Goal: Task Accomplishment & Management: Manage account settings

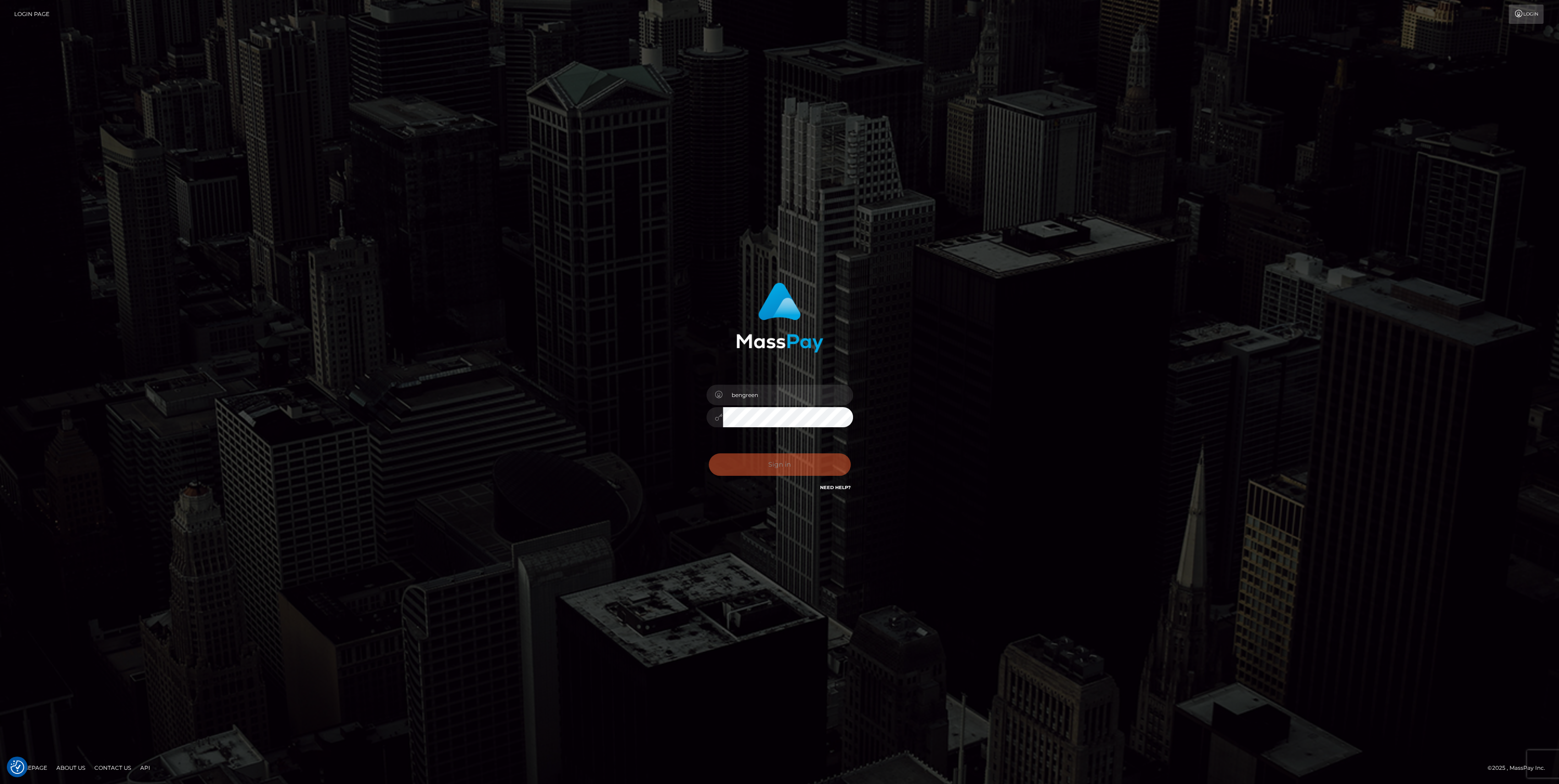
click at [733, 463] on button "Sign in" at bounding box center [780, 464] width 142 height 22
type input "bengreen"
click at [776, 462] on button "Sign in" at bounding box center [780, 464] width 142 height 22
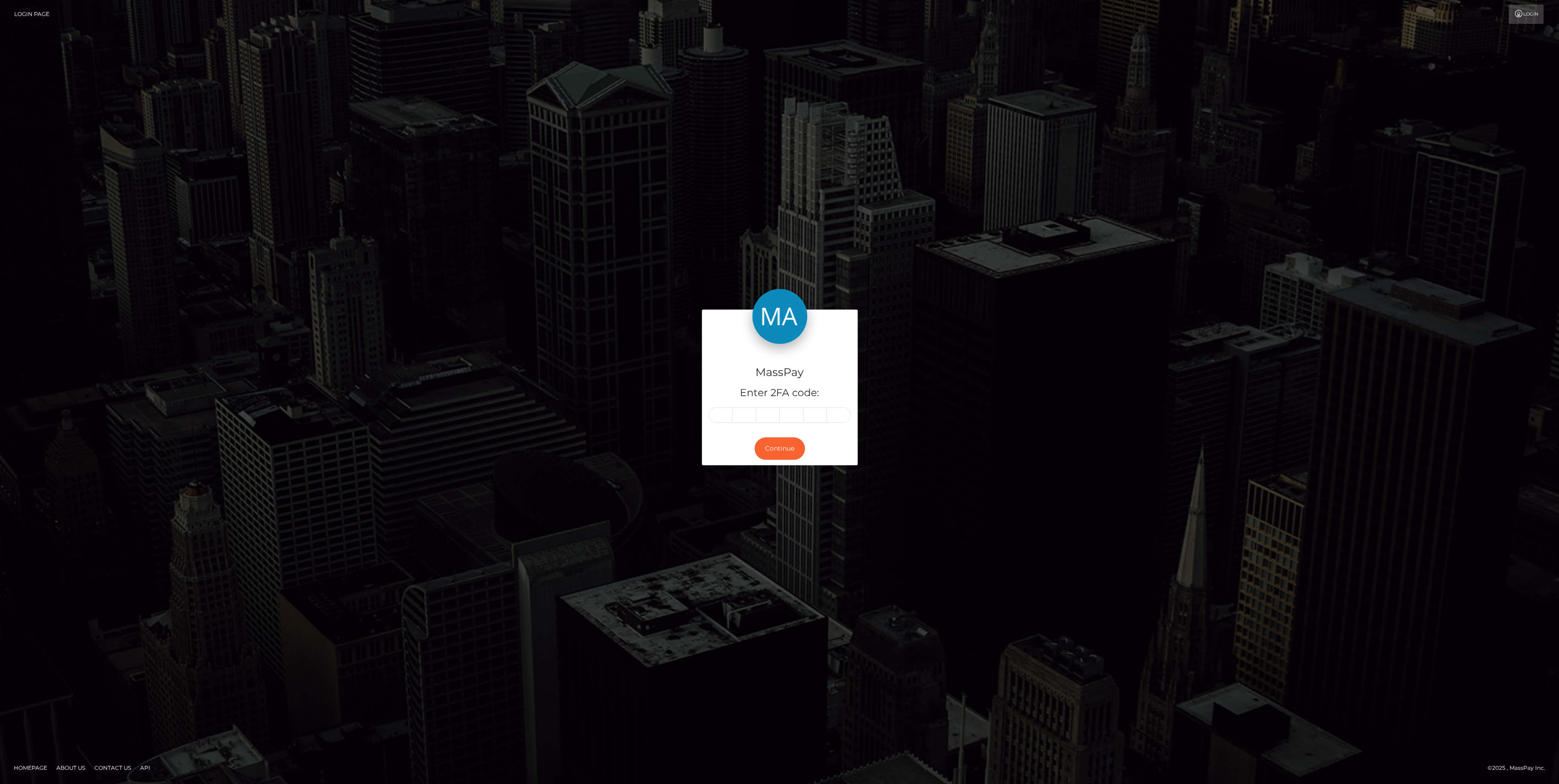
drag, startPoint x: 729, startPoint y: 414, endPoint x: 723, endPoint y: 422, distance: 10.0
type input "2"
type input "6"
type input "5"
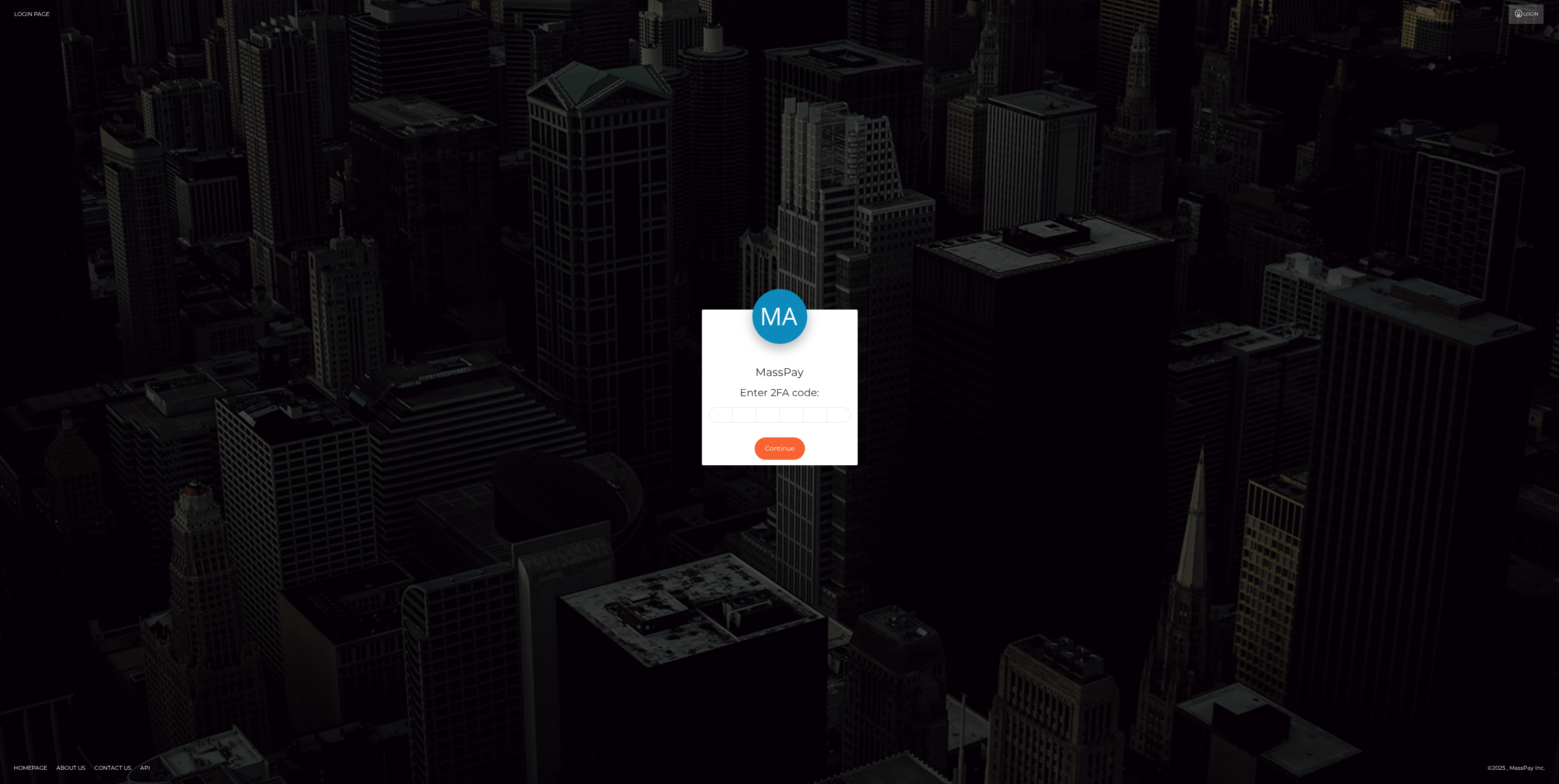
type input "2"
type input "9"
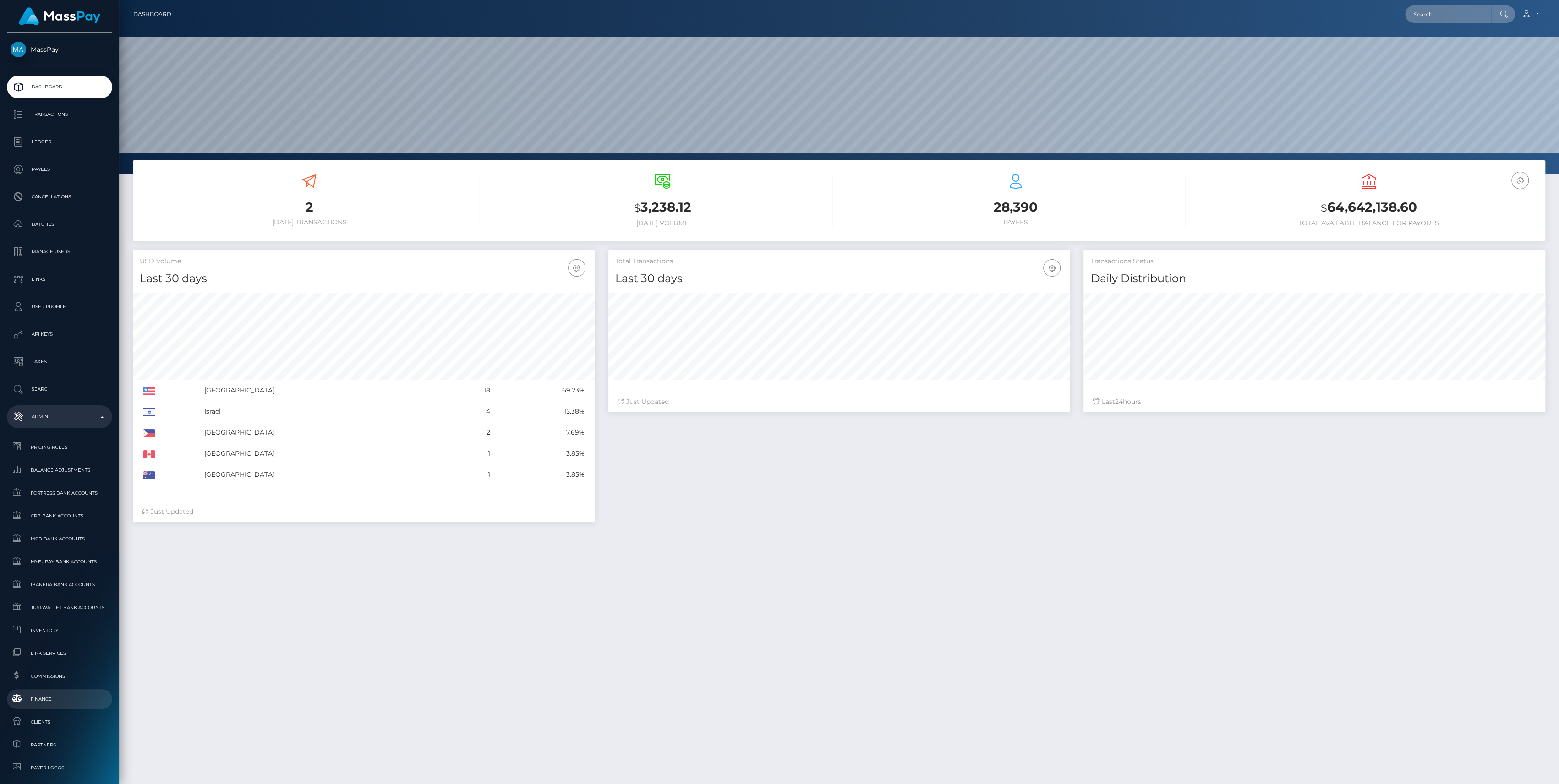
scroll to position [162, 462]
click at [48, 703] on span "Finance" at bounding box center [59, 699] width 98 height 10
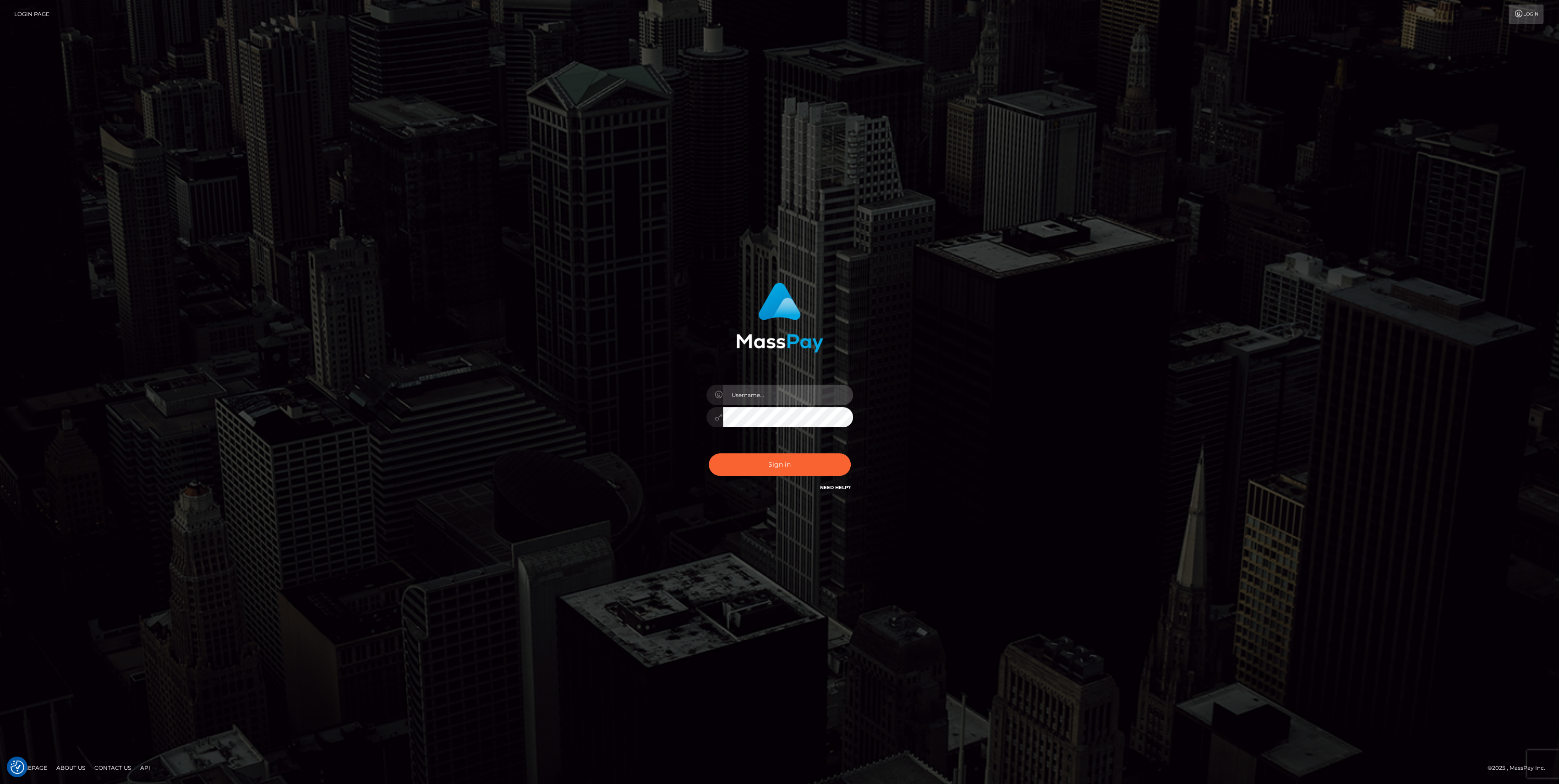
type input "bengreen"
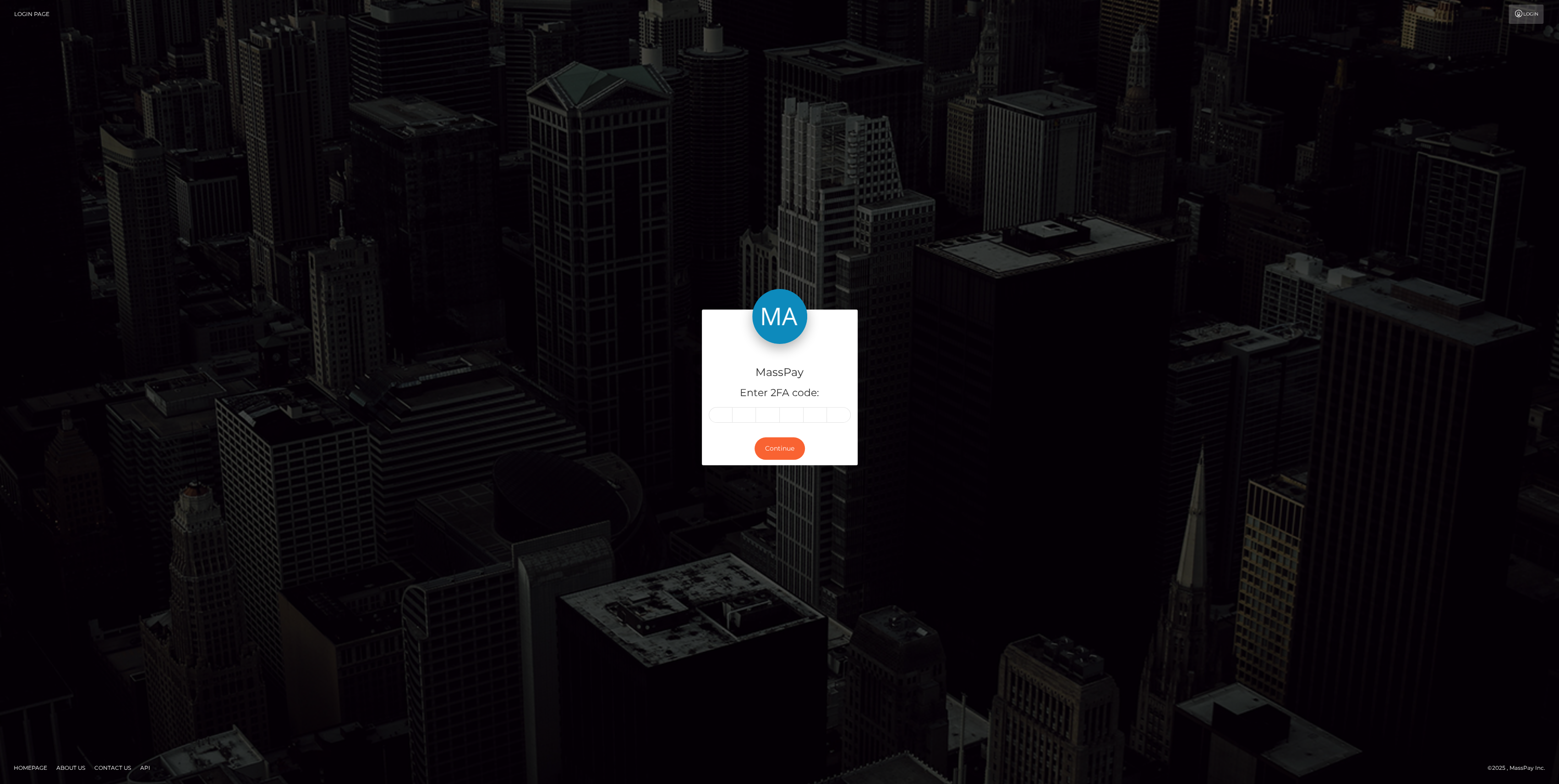
click at [772, 468] on form "MassPay Enter 2FA code: Continue" at bounding box center [780, 392] width 156 height 165
drag, startPoint x: 721, startPoint y: 400, endPoint x: 711, endPoint y: 417, distance: 19.7
click at [716, 412] on input "text" at bounding box center [720, 415] width 24 height 16
paste input "3"
type input "3"
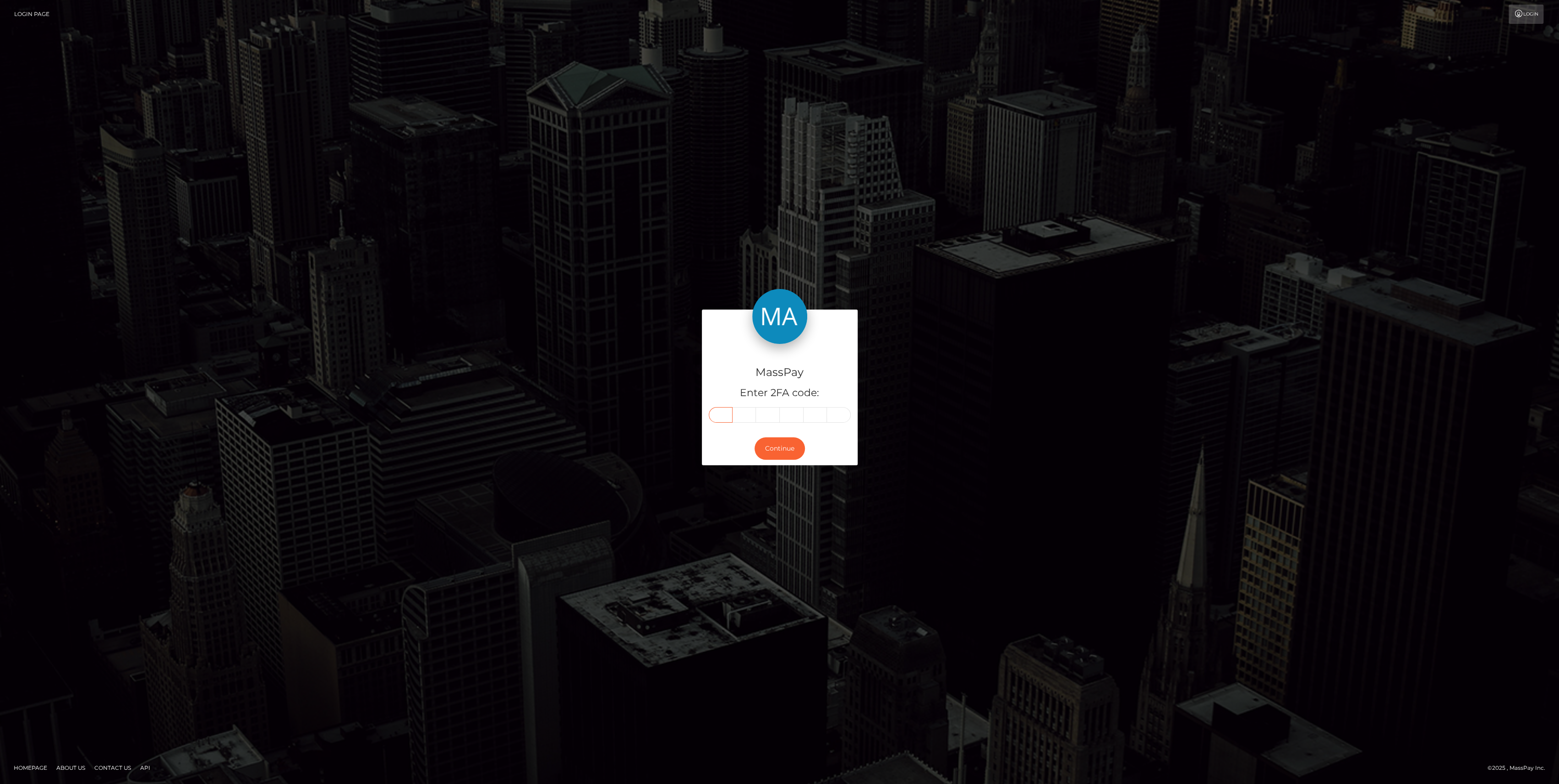
type input "1"
type input "2"
type input "4"
type input "1"
type input "5"
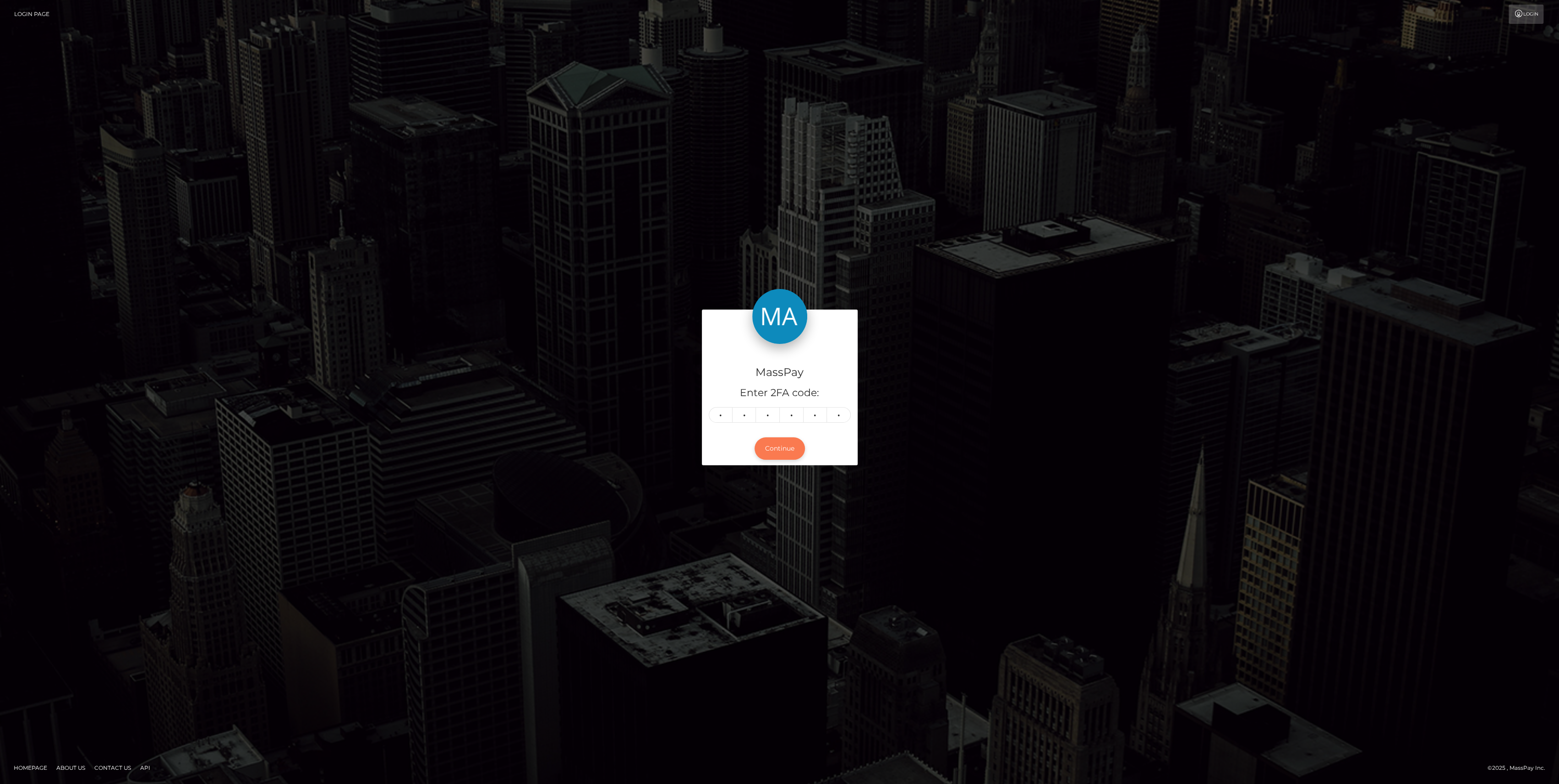
click at [772, 453] on button "Continue" at bounding box center [780, 448] width 50 height 22
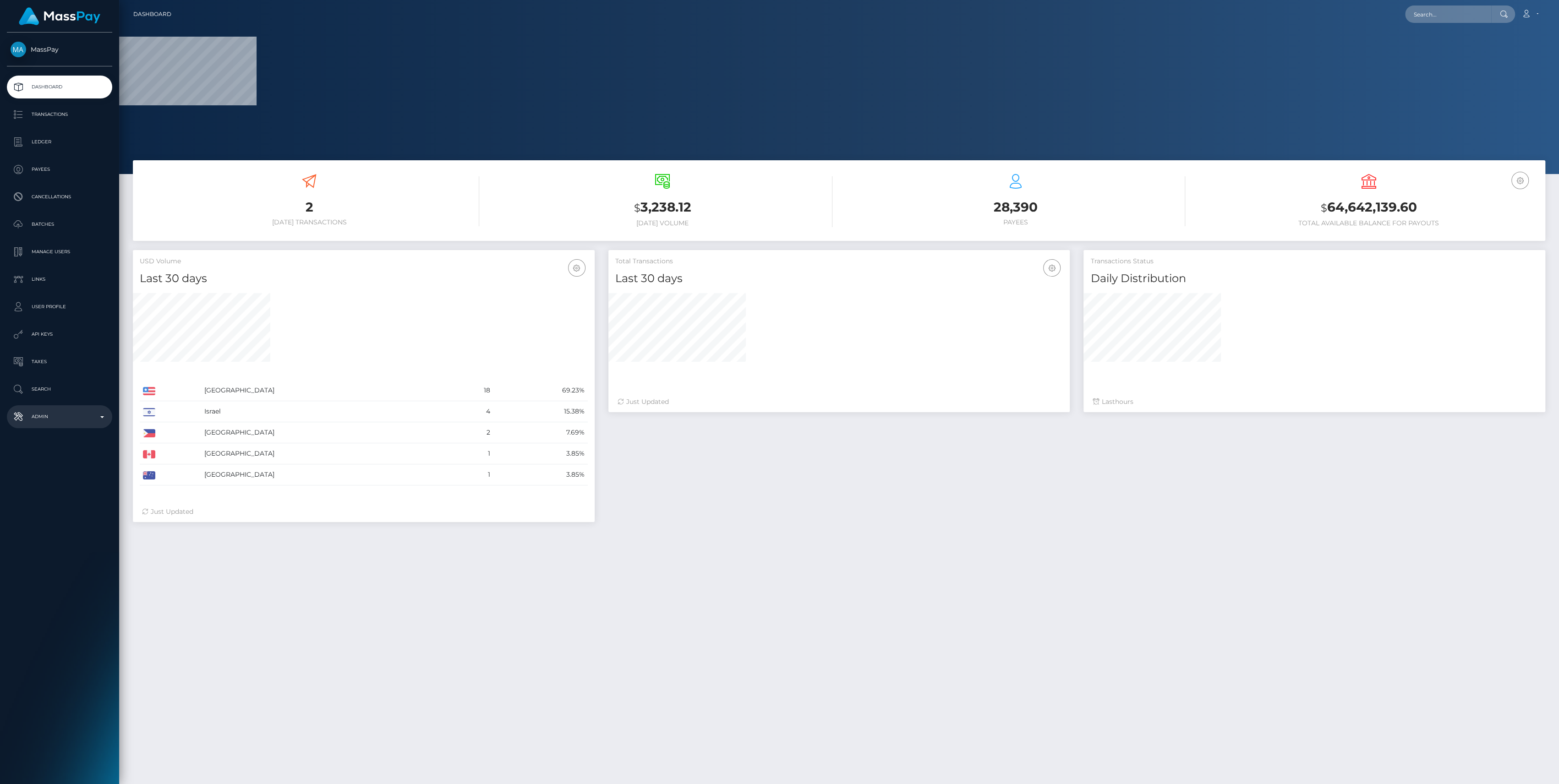
click at [82, 423] on link "Admin" at bounding box center [59, 417] width 105 height 23
select select
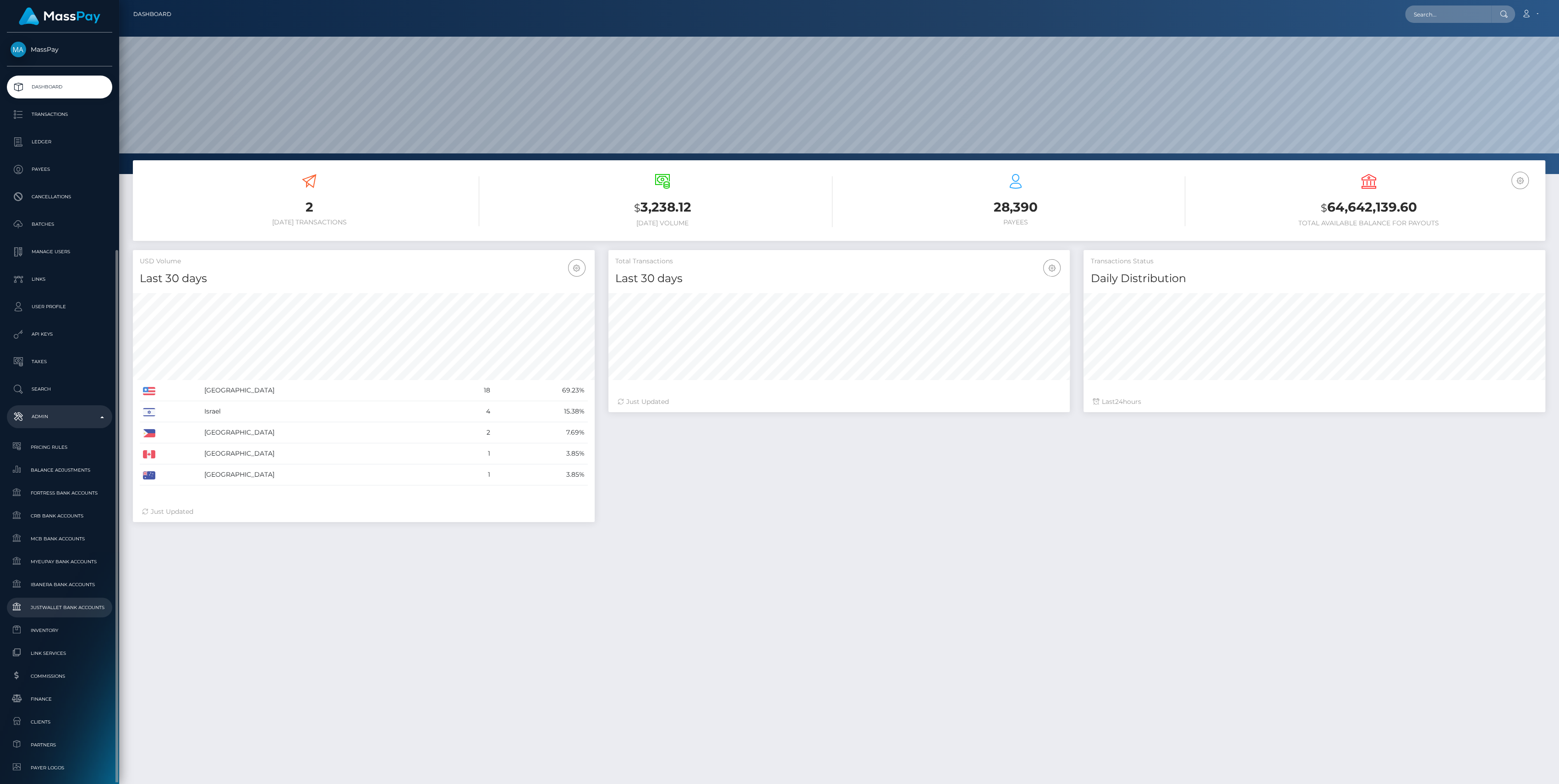
scroll to position [183, 0]
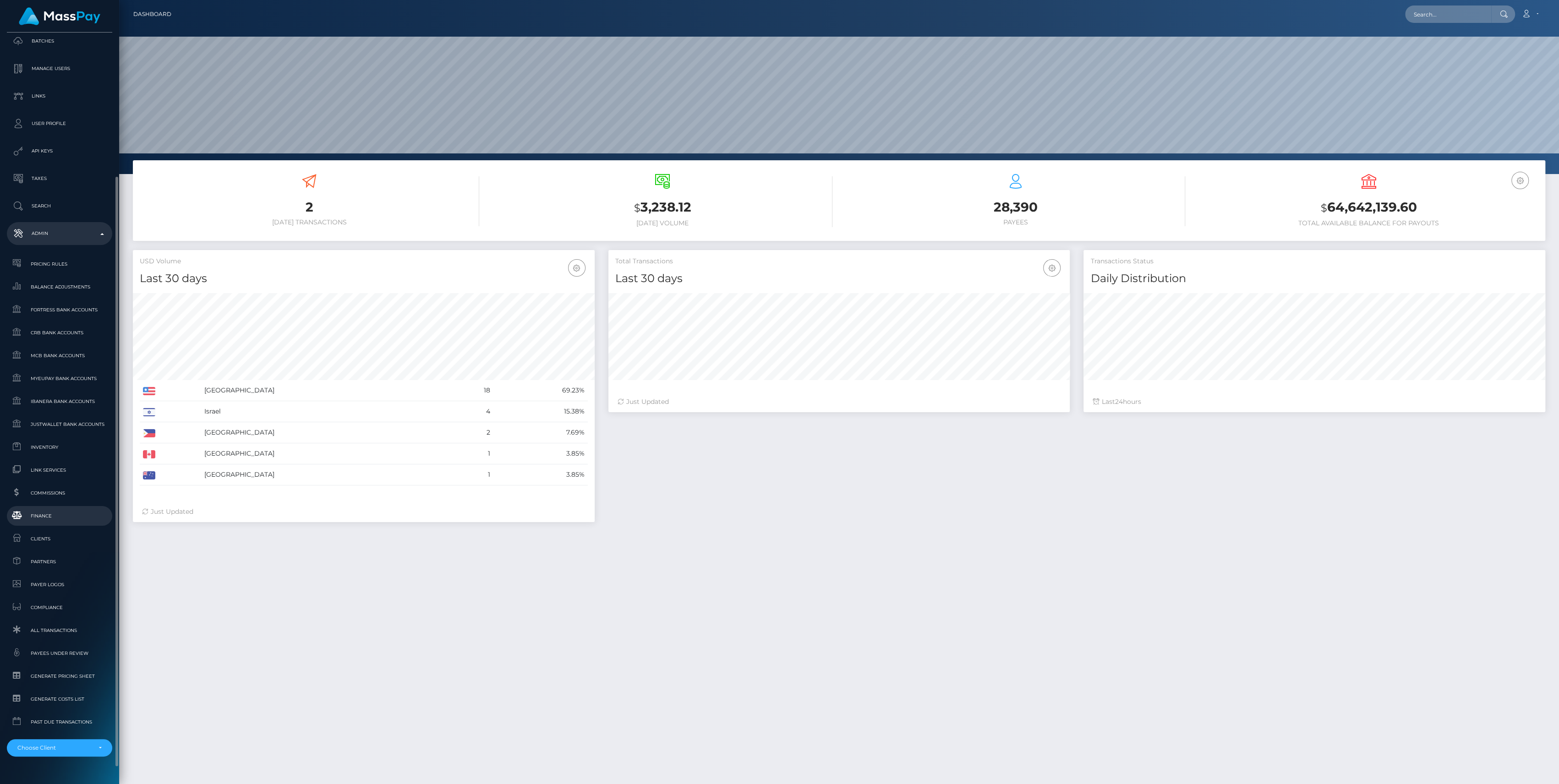
click at [41, 524] on link "Finance" at bounding box center [59, 515] width 105 height 20
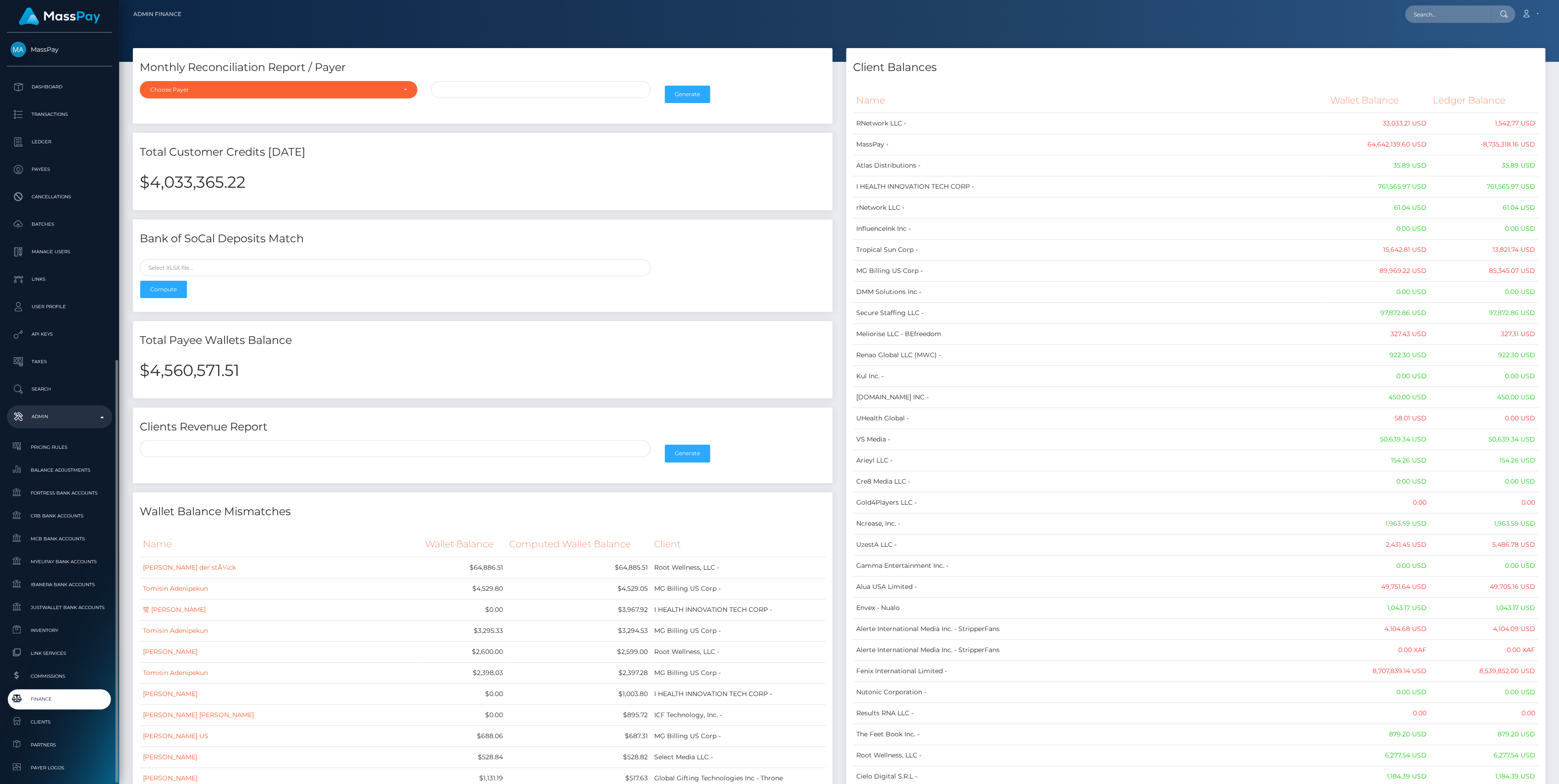
scroll to position [203, 0]
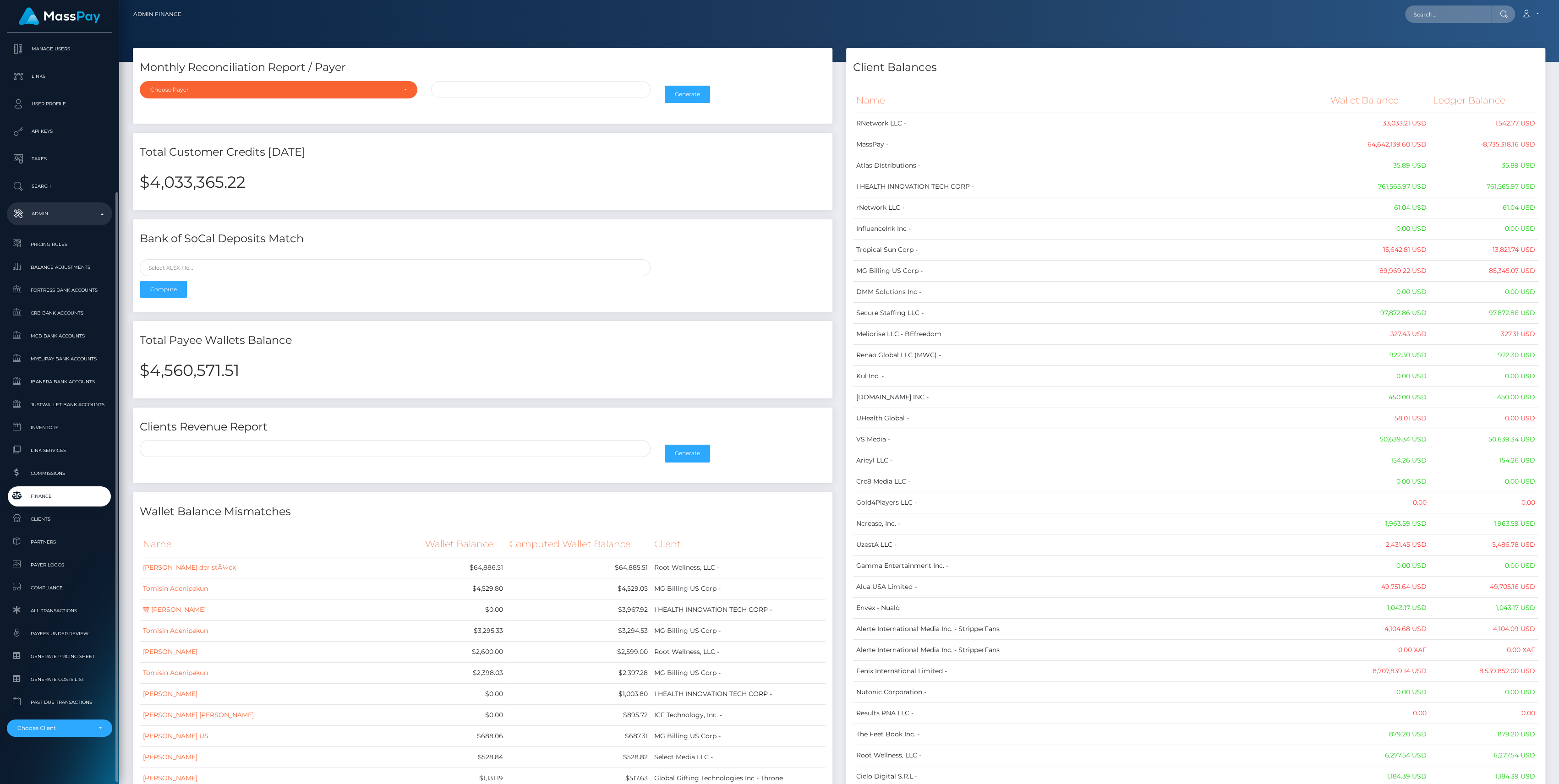
click at [60, 491] on span "Finance" at bounding box center [59, 495] width 98 height 10
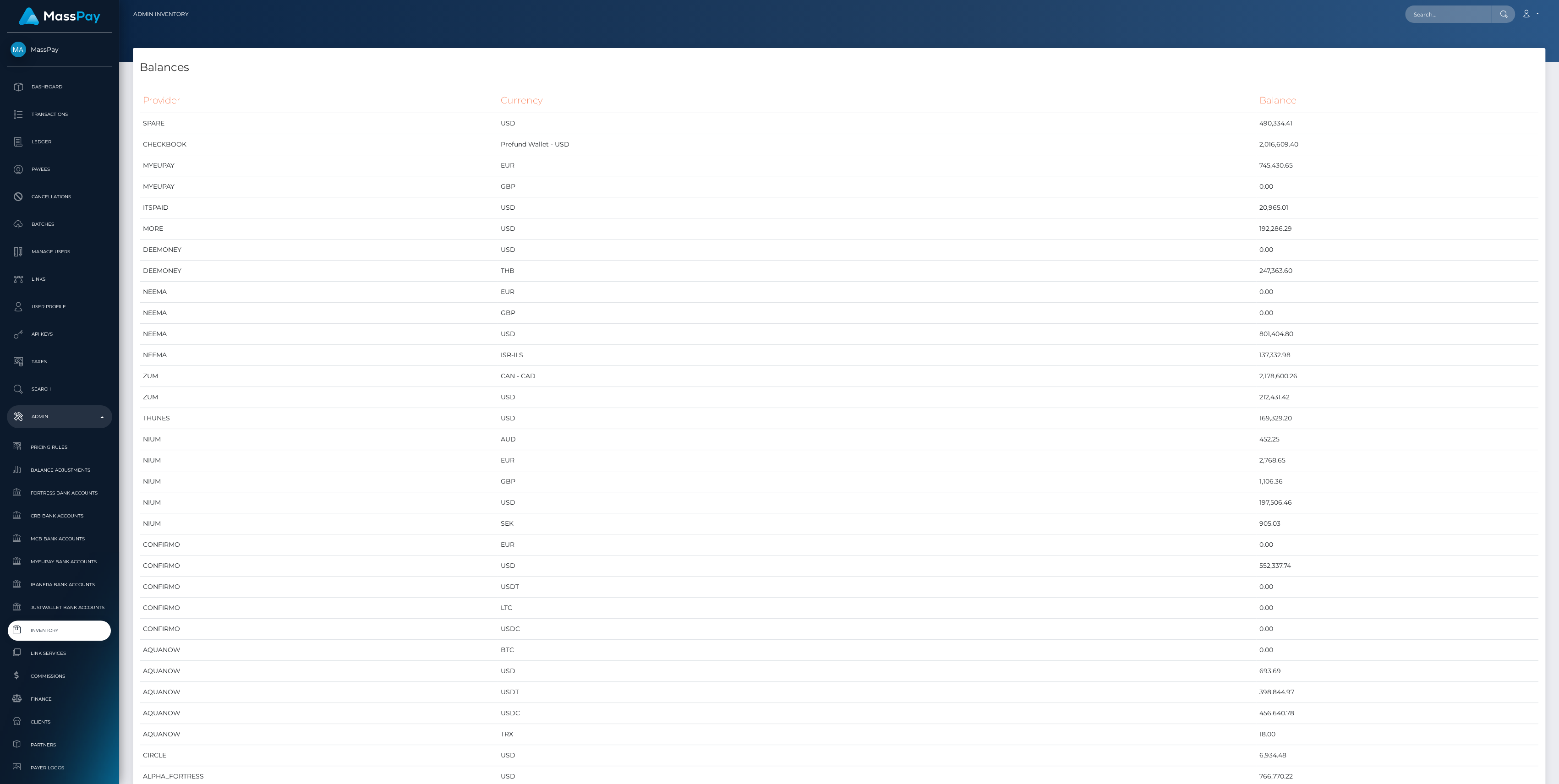
scroll to position [4481, 1412]
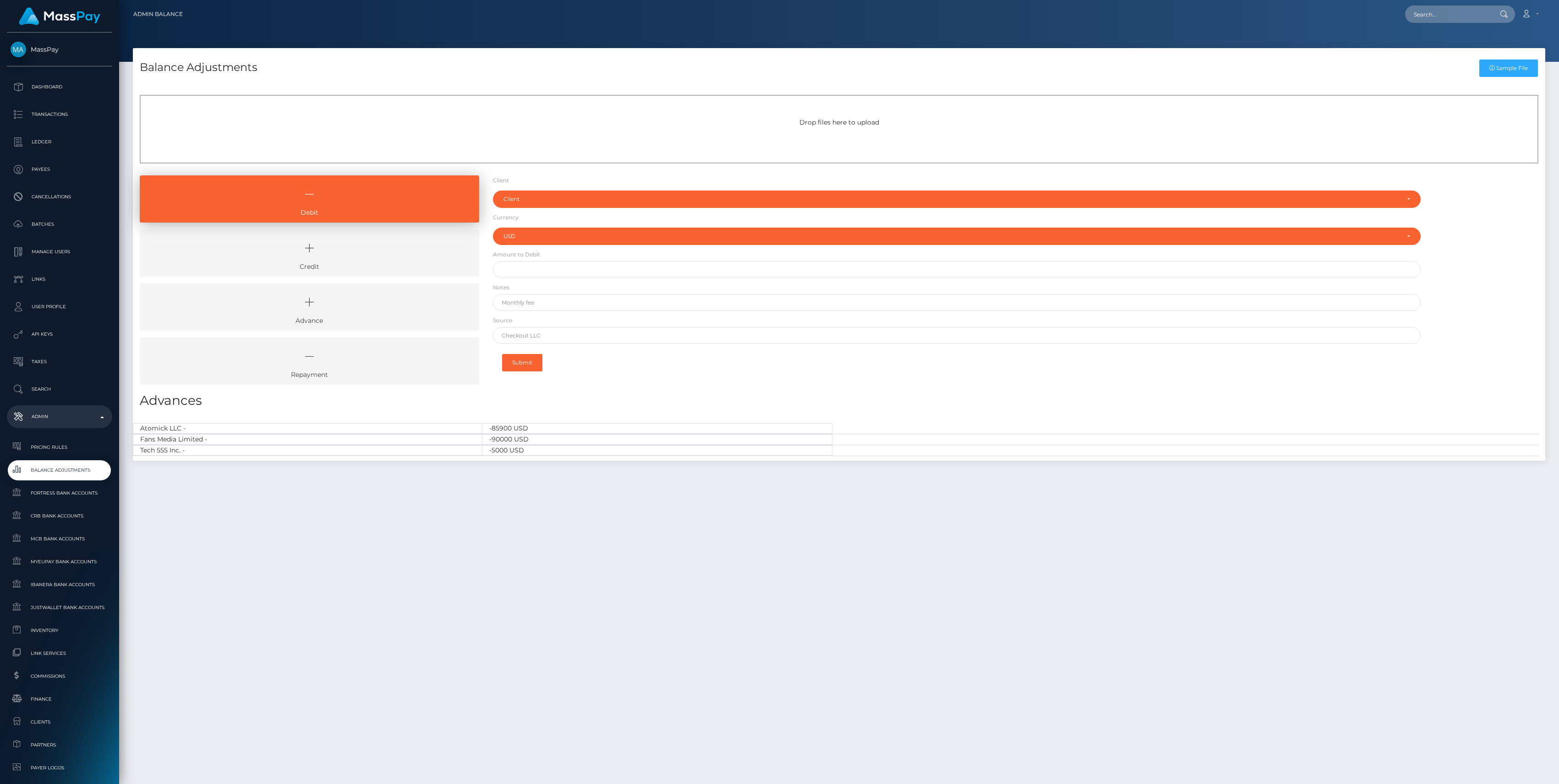
select select "USD"
click at [334, 256] on icon at bounding box center [309, 248] width 318 height 27
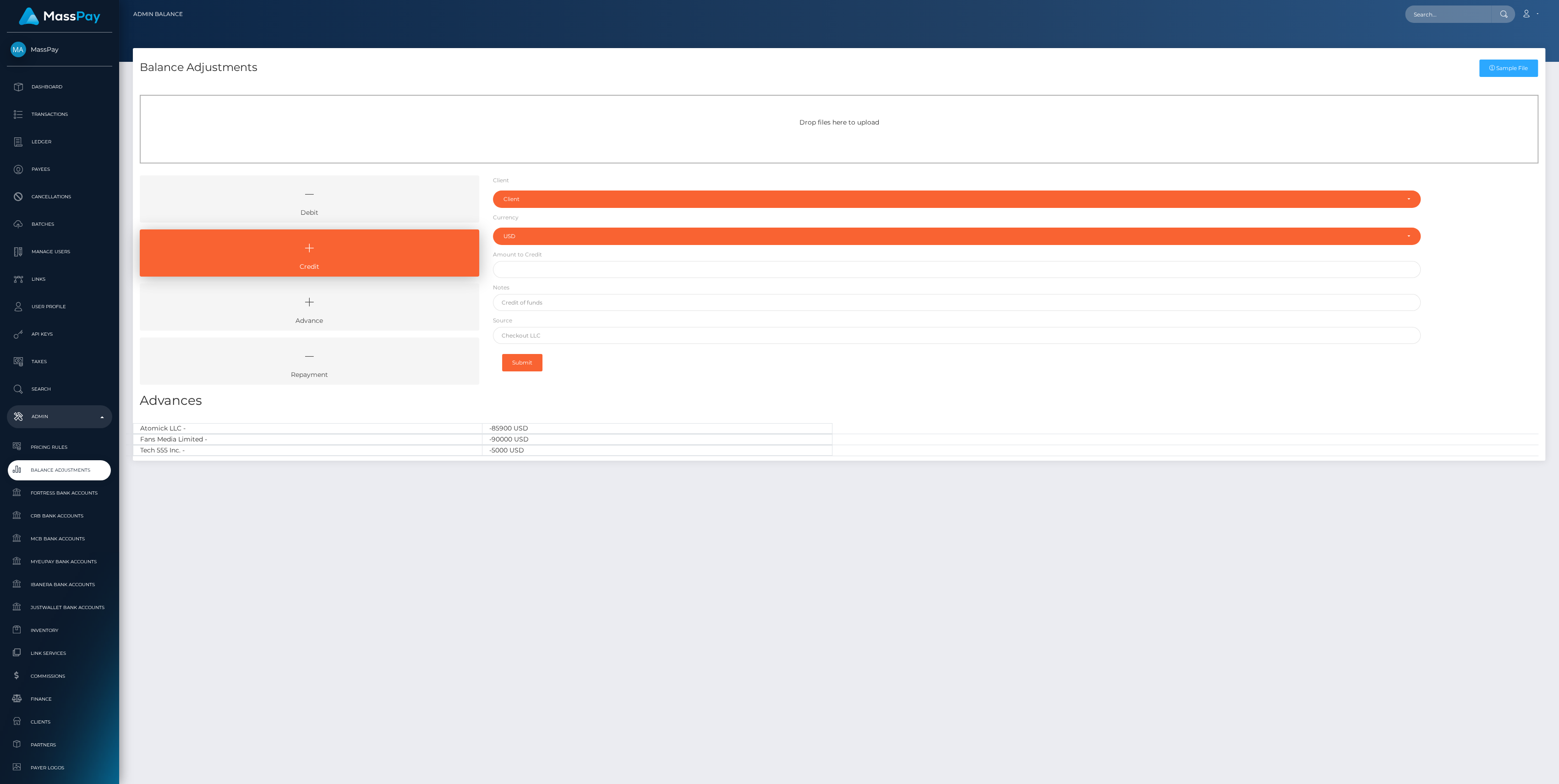
click at [525, 209] on form "Client Client RNetwork LLC - (1) MassPay - (2) Atlas Distributions - (3) I HEAL…" at bounding box center [957, 276] width 928 height 202
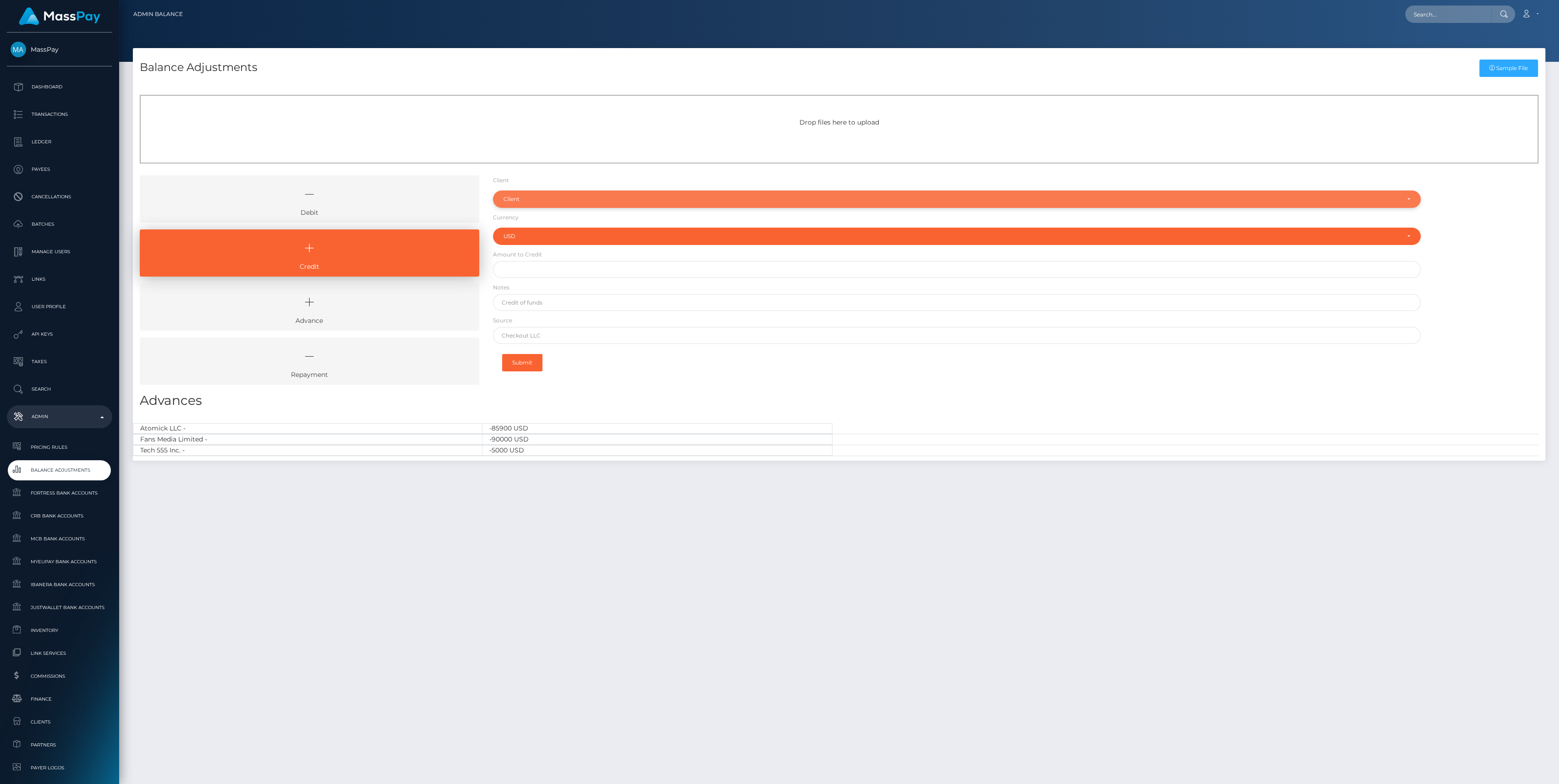
click at [530, 205] on div "Client" at bounding box center [957, 199] width 928 height 18
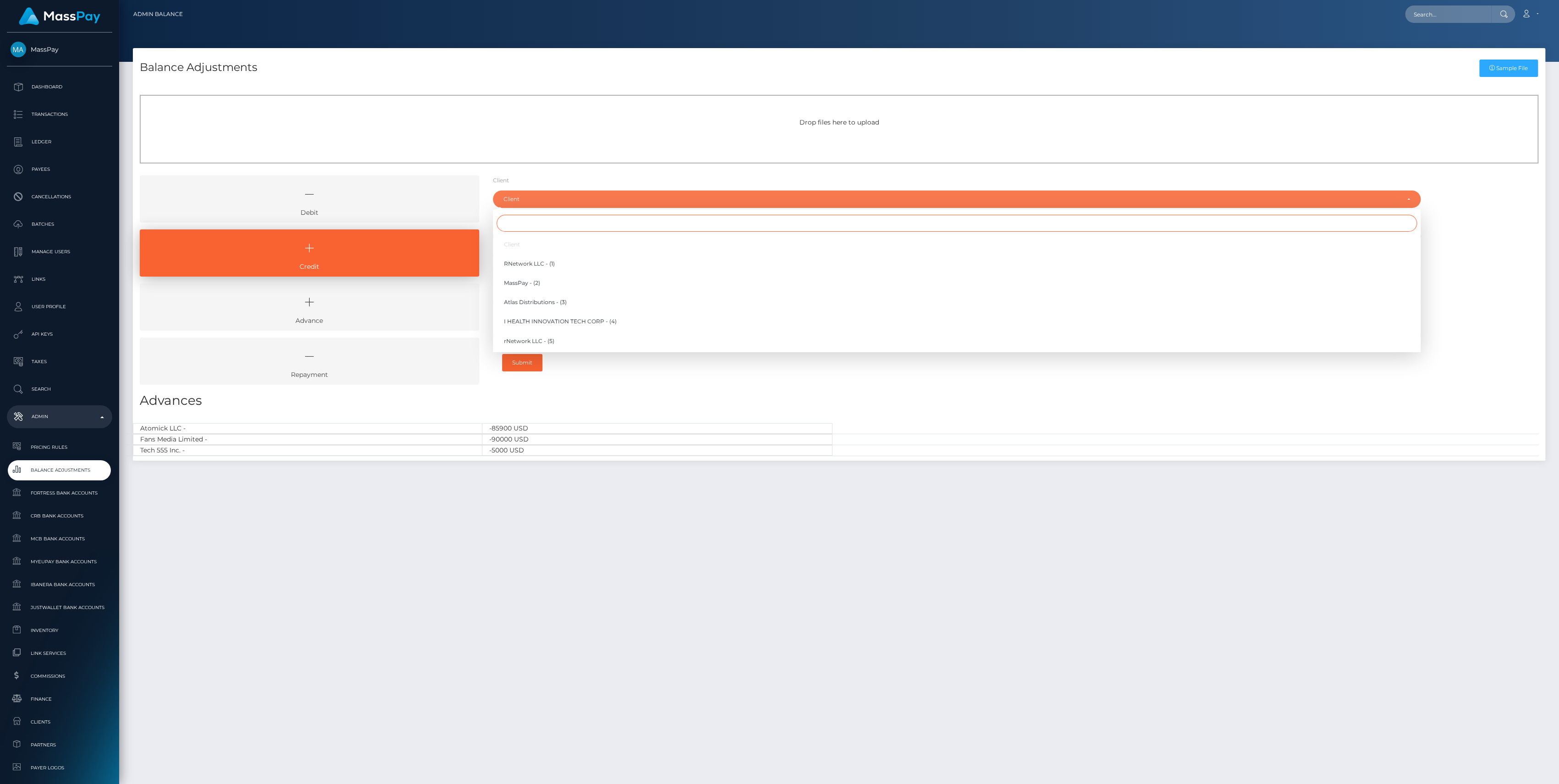
click at [531, 230] on input "Search" at bounding box center [957, 223] width 921 height 17
type input "j"
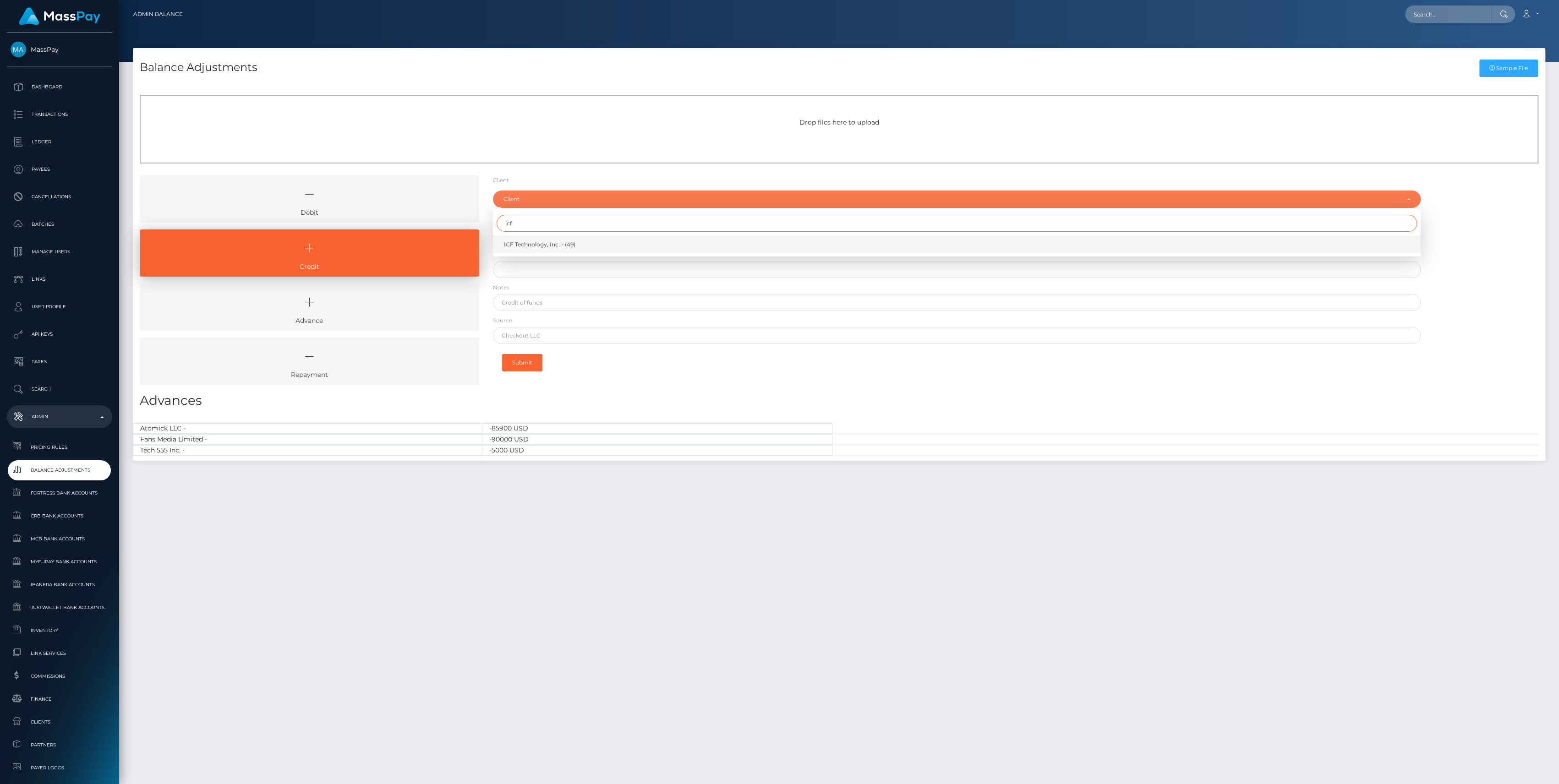
type input "icf"
click at [530, 249] on link "ICF Technology, Inc. - (49)" at bounding box center [957, 244] width 928 height 17
select select "49"
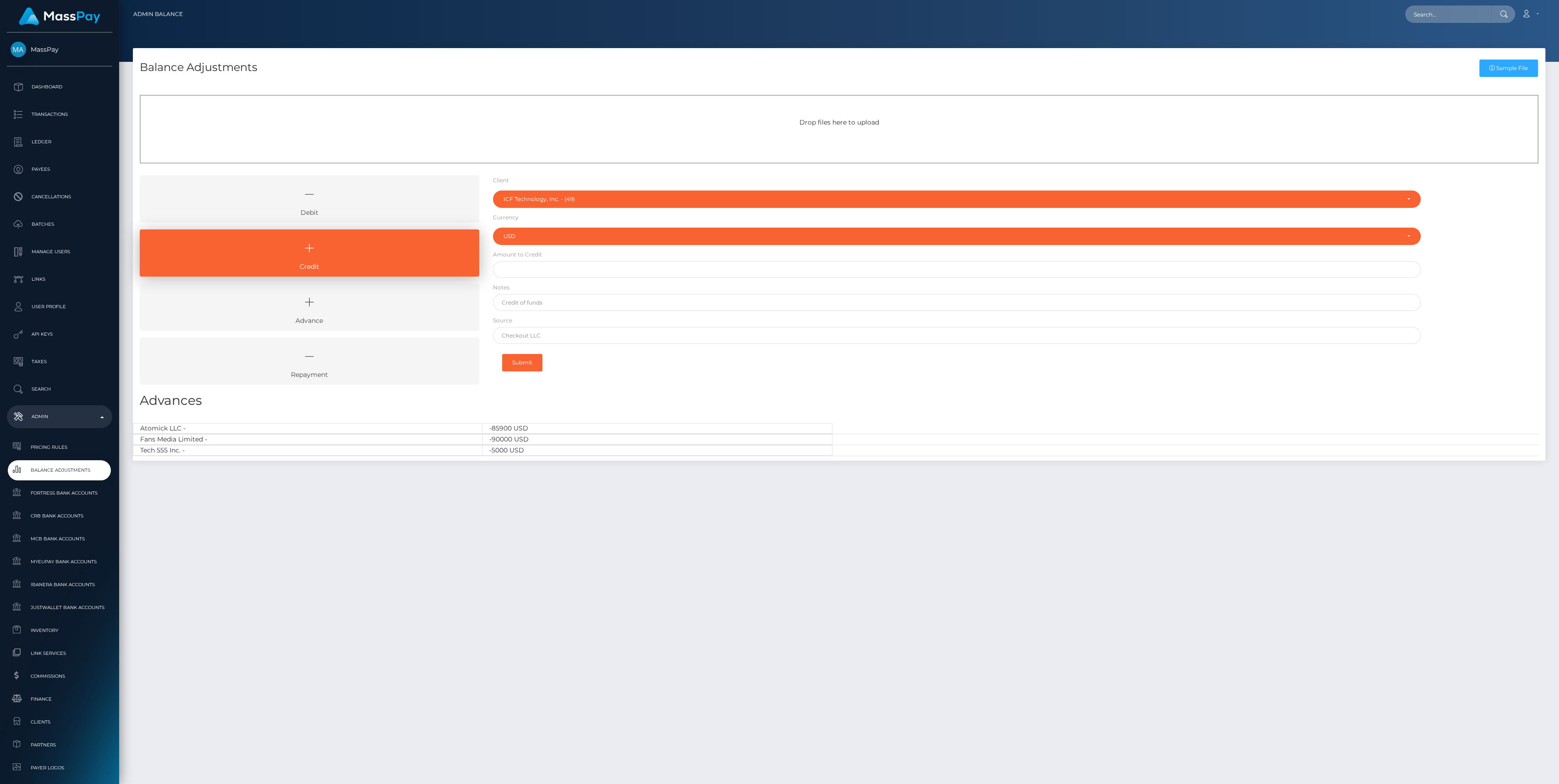
click at [531, 258] on label "Amount to Credit" at bounding box center [517, 255] width 49 height 8
click at [535, 266] on input "text" at bounding box center [957, 269] width 928 height 17
click at [515, 267] on input "text" at bounding box center [957, 269] width 928 height 17
paste input "260,000.00"
type input "$260,000.00"
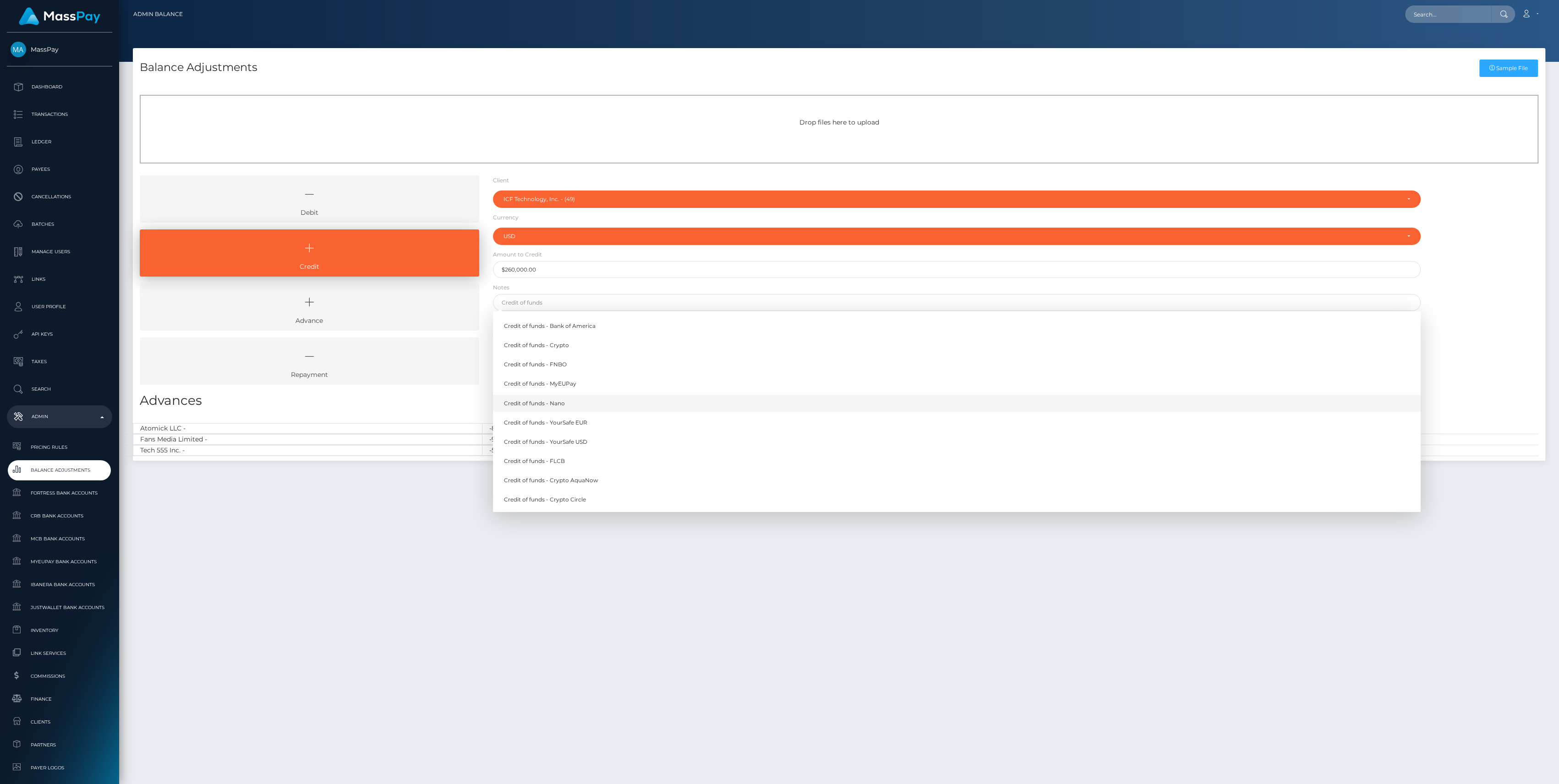
click at [562, 406] on link "Credit of funds - Nano" at bounding box center [957, 403] width 928 height 17
type input "Credit of funds - Nano"
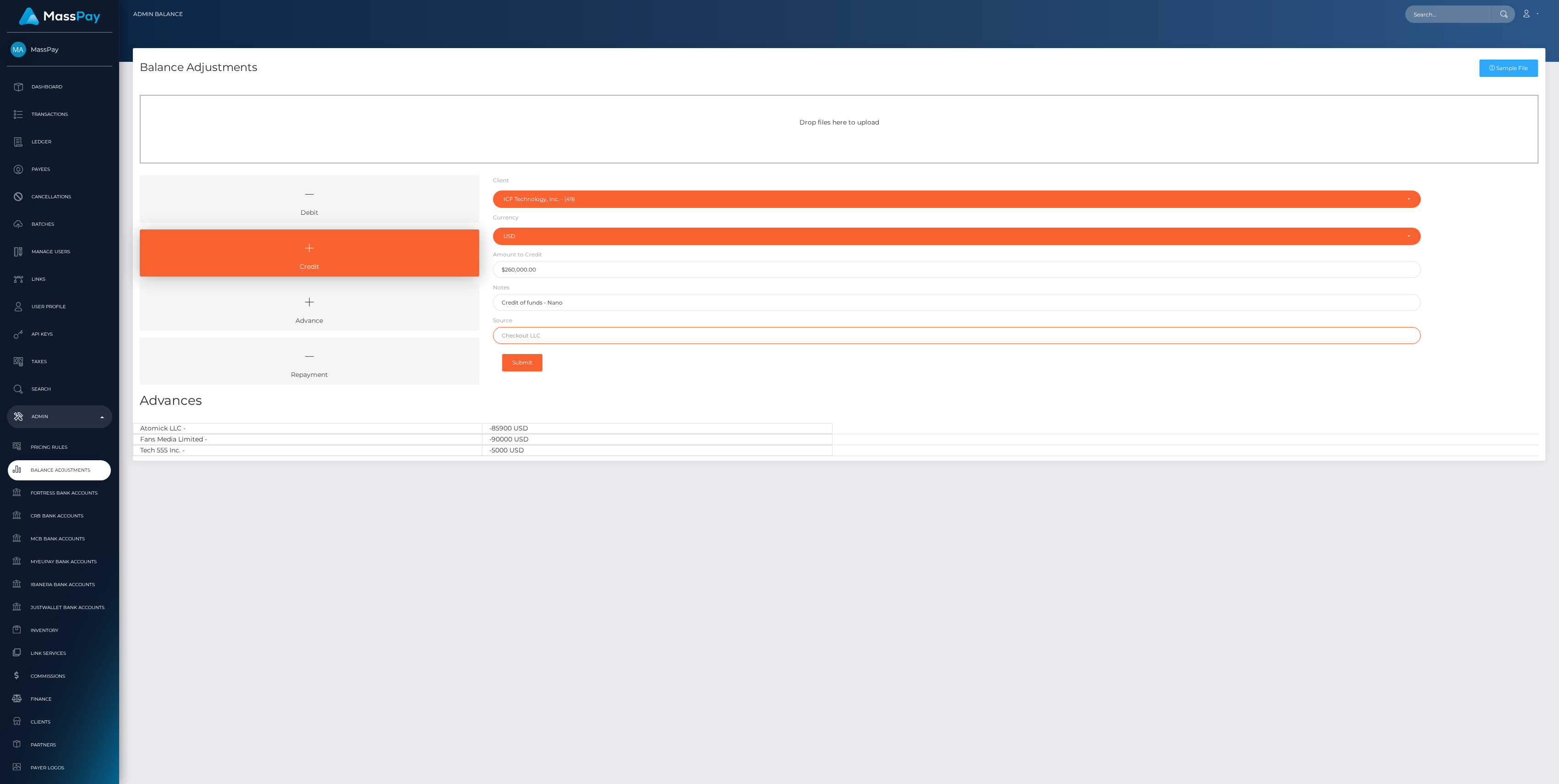
click at [563, 335] on input "text" at bounding box center [957, 335] width 928 height 17
type input "Nano"
click at [528, 363] on button "Submit" at bounding box center [522, 362] width 41 height 18
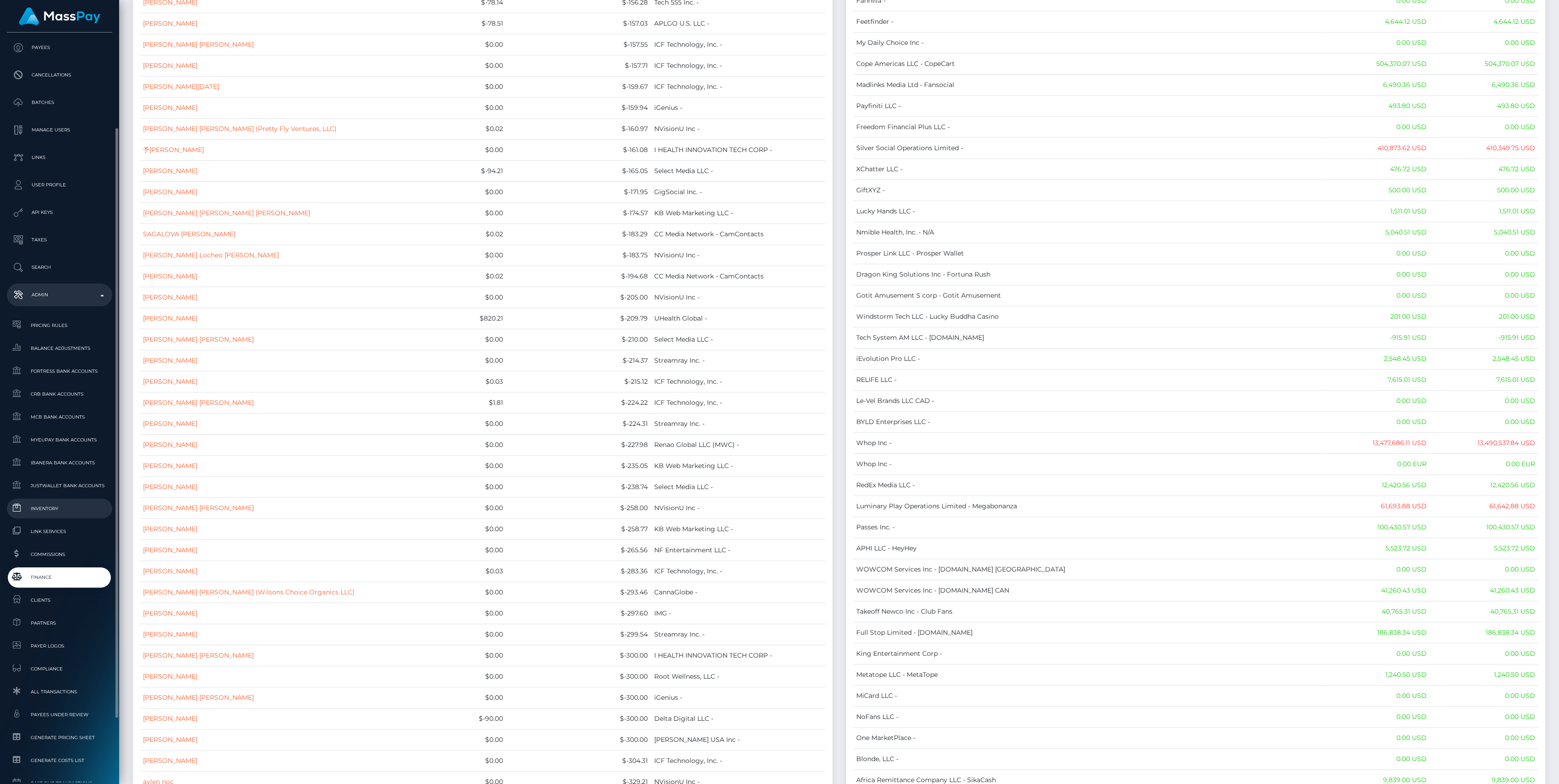
scroll to position [203, 0]
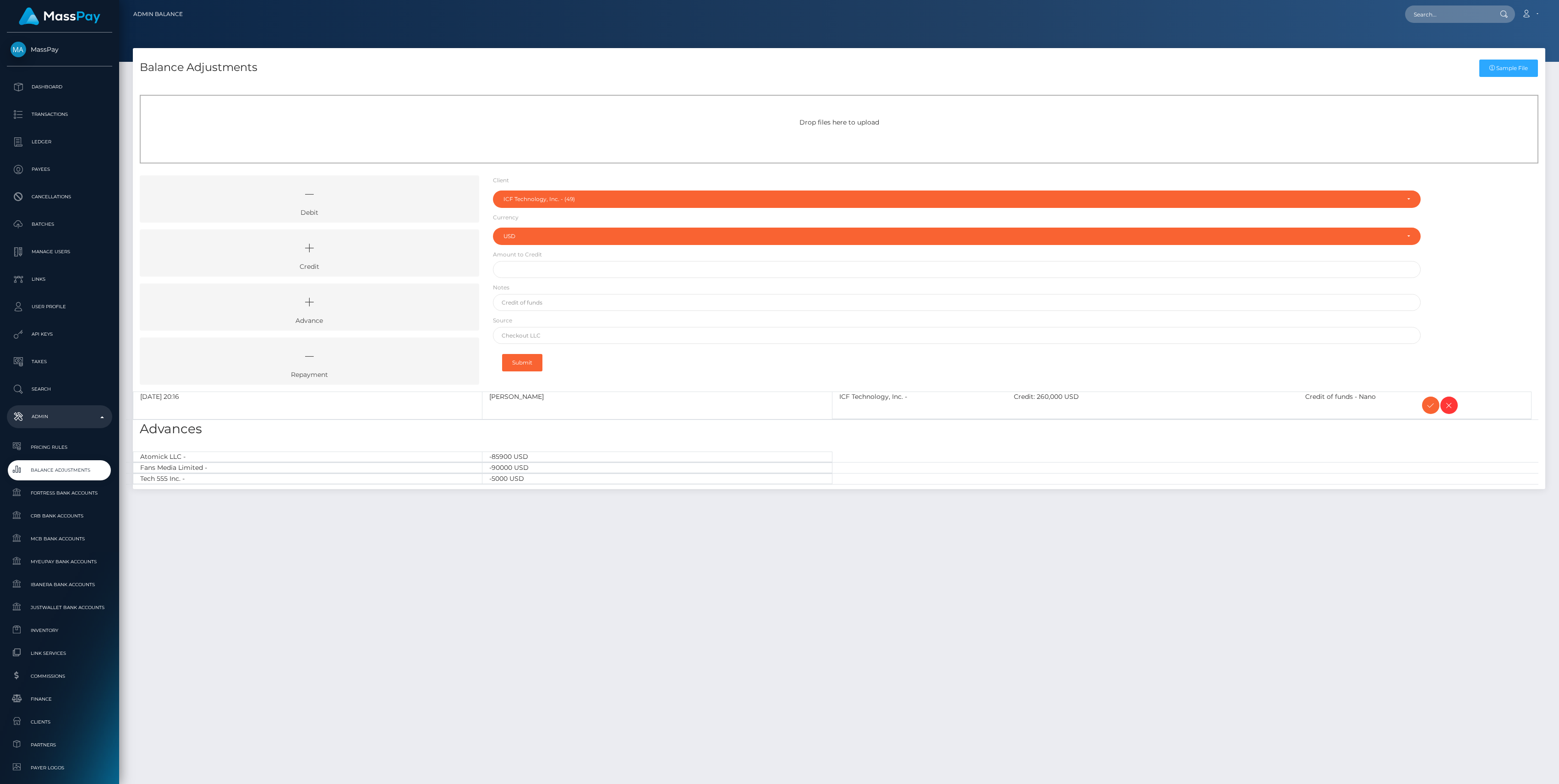
select select "49"
select select "USD"
click at [1432, 402] on icon at bounding box center [1431, 405] width 11 height 11
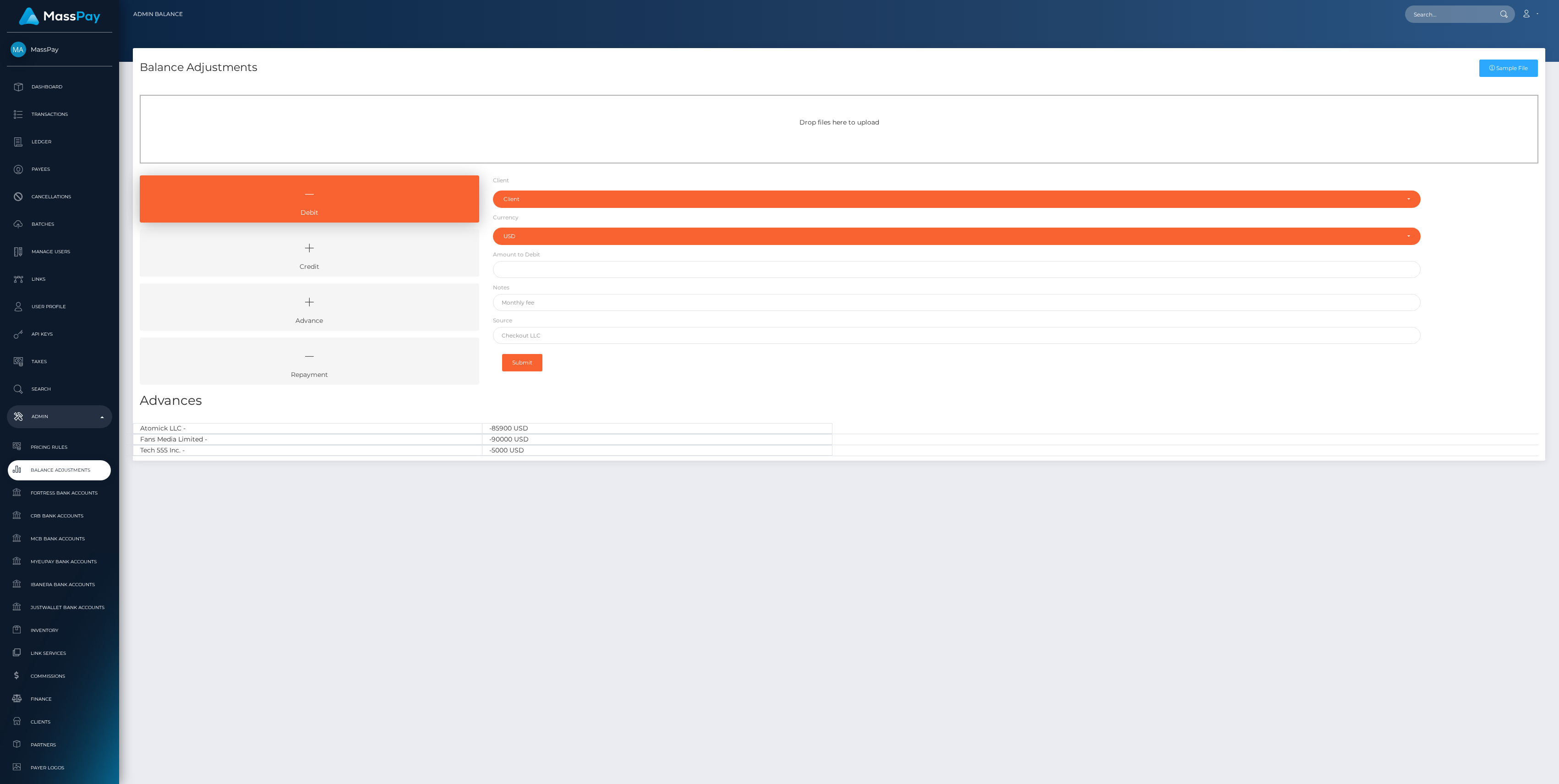
select select "USD"
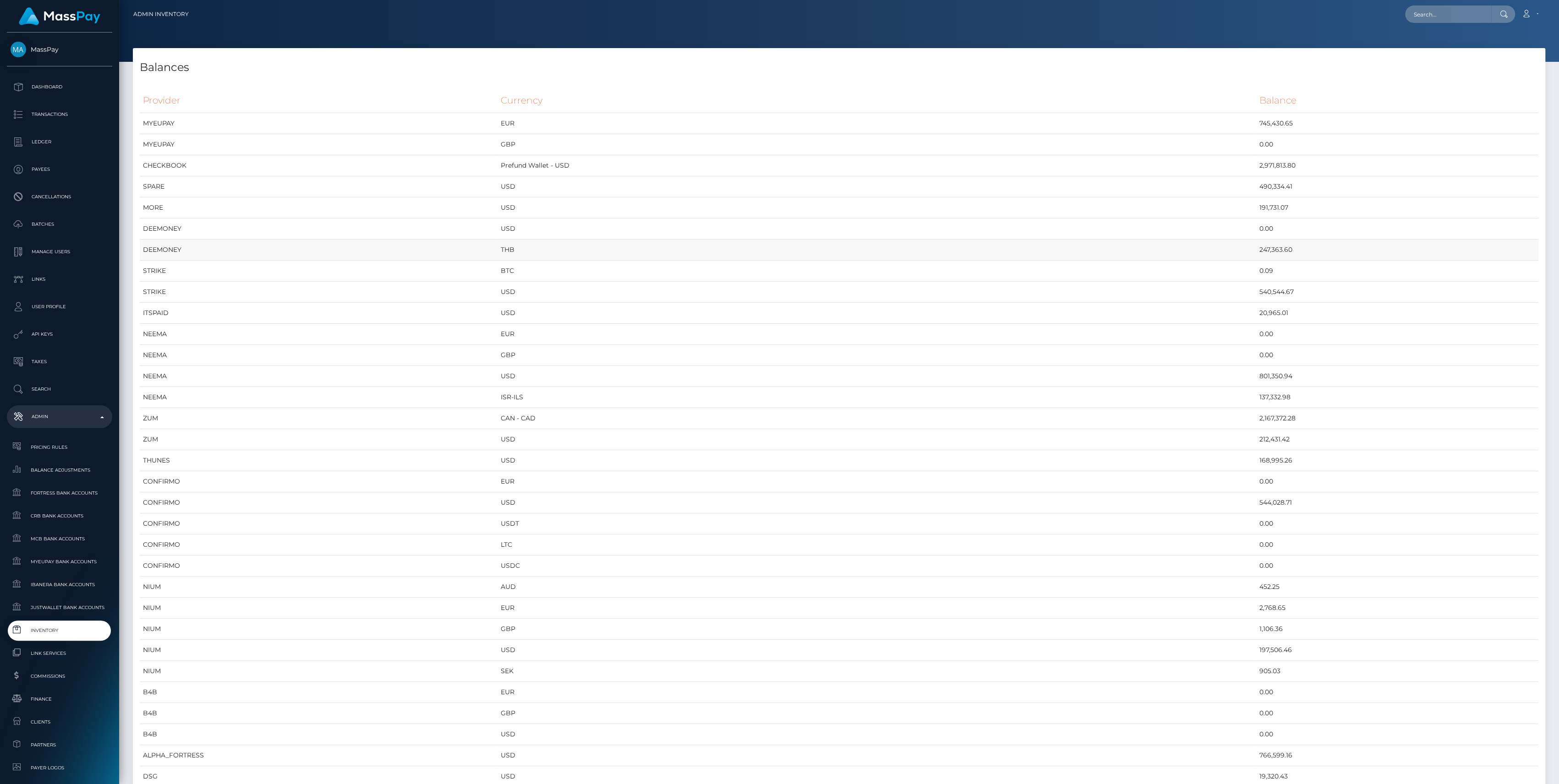
scroll to position [4481, 1412]
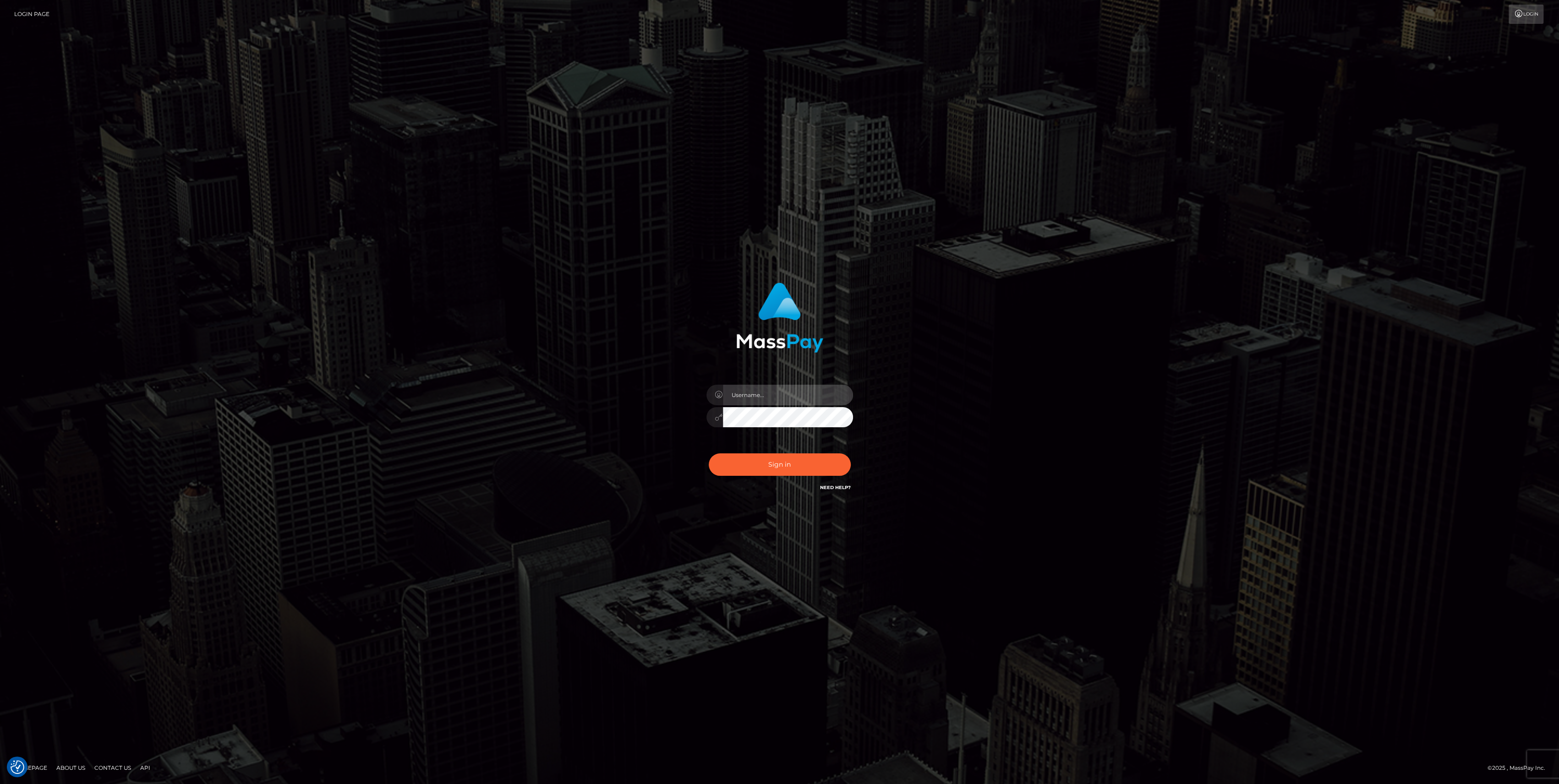
type input "bengreen"
click at [809, 445] on div "bengreen" at bounding box center [780, 413] width 160 height 70
click at [807, 459] on button "Sign in" at bounding box center [780, 464] width 142 height 22
type input "bengreen"
click at [766, 465] on button "Sign in" at bounding box center [780, 464] width 142 height 22
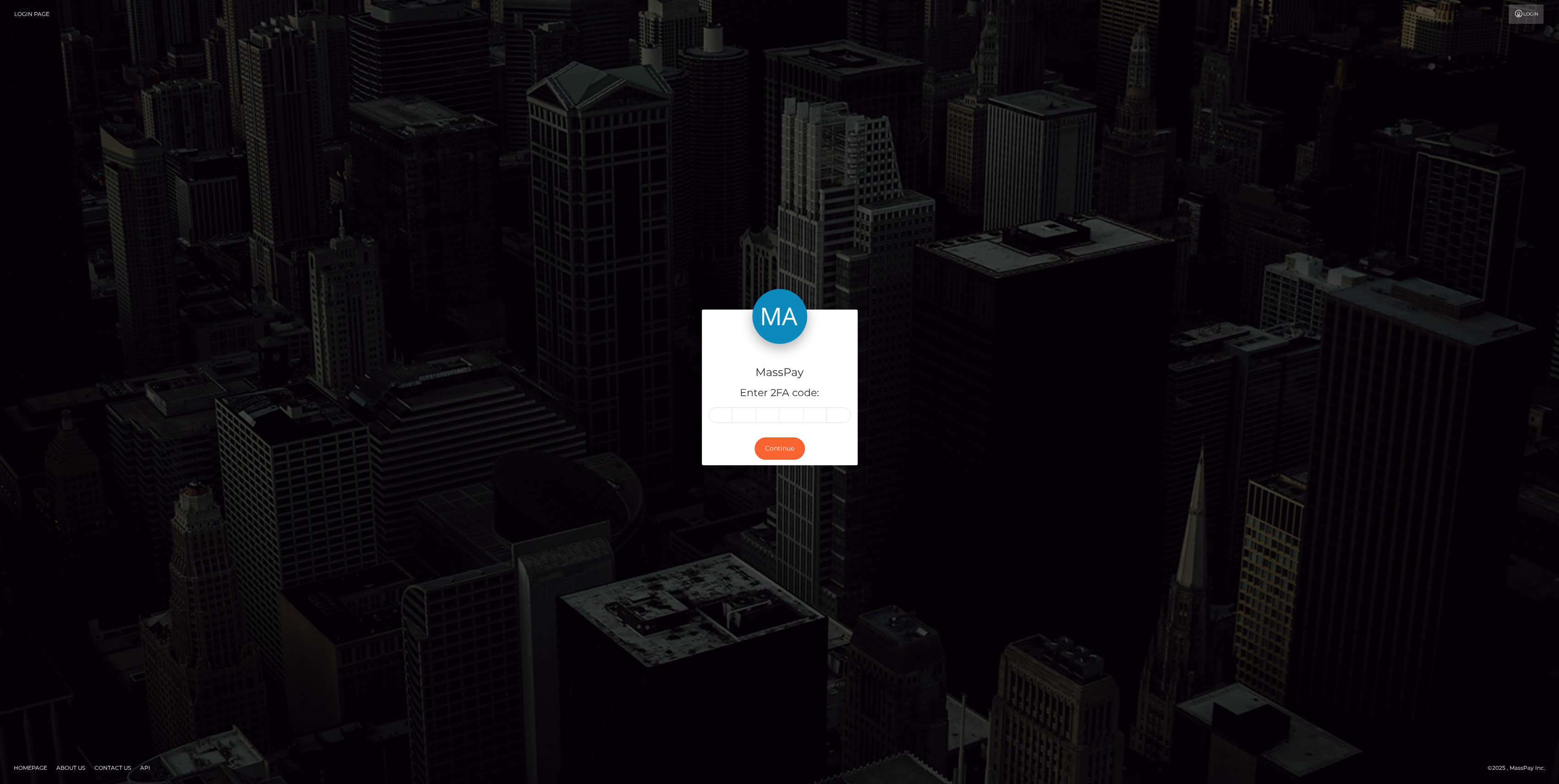
type input "5"
type input "3"
type input "5"
type input "3"
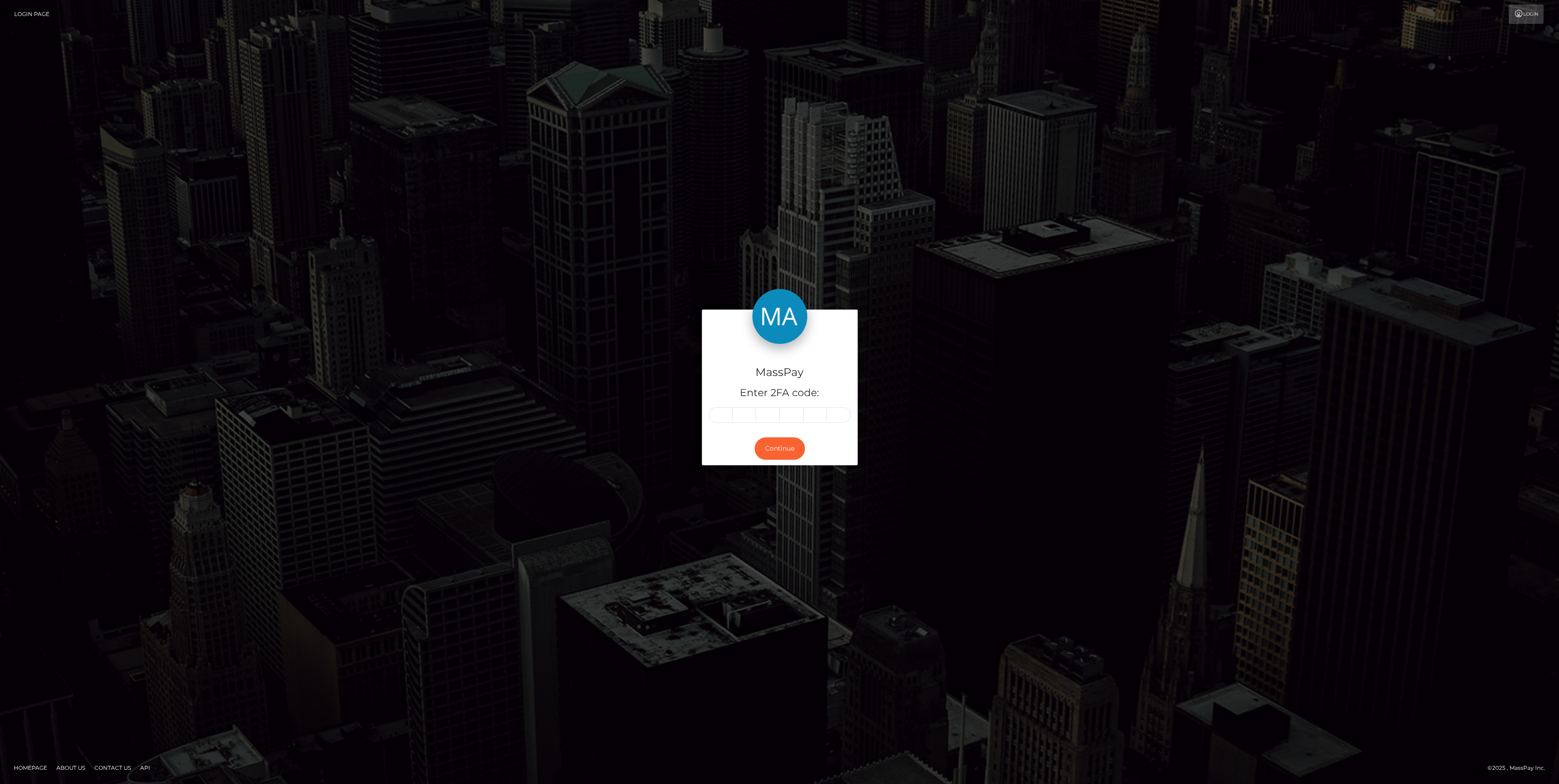
type input "2"
click at [784, 452] on button "Continue" at bounding box center [780, 448] width 50 height 22
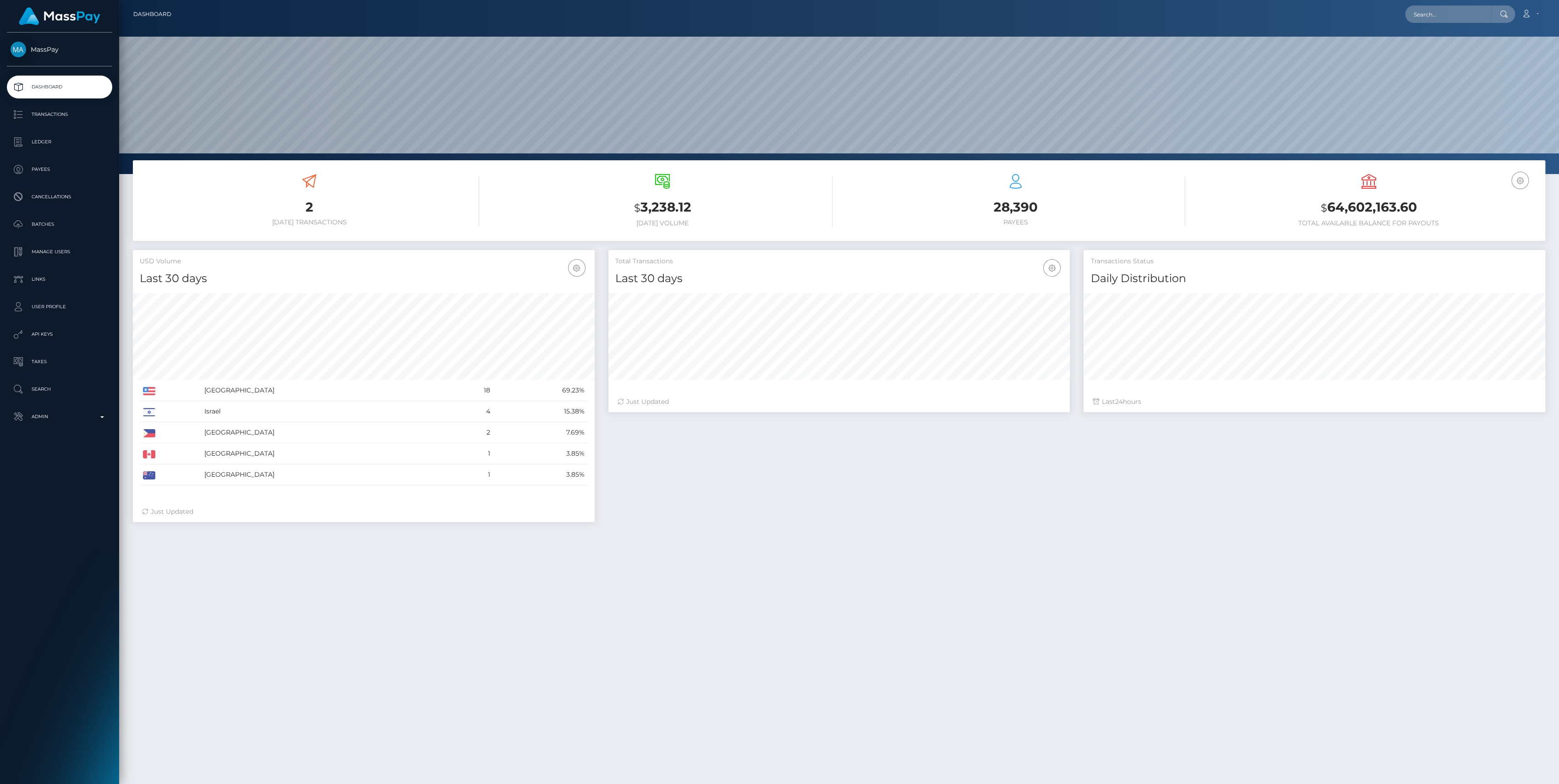
scroll to position [162, 462]
click at [63, 417] on p "Admin" at bounding box center [59, 416] width 98 height 14
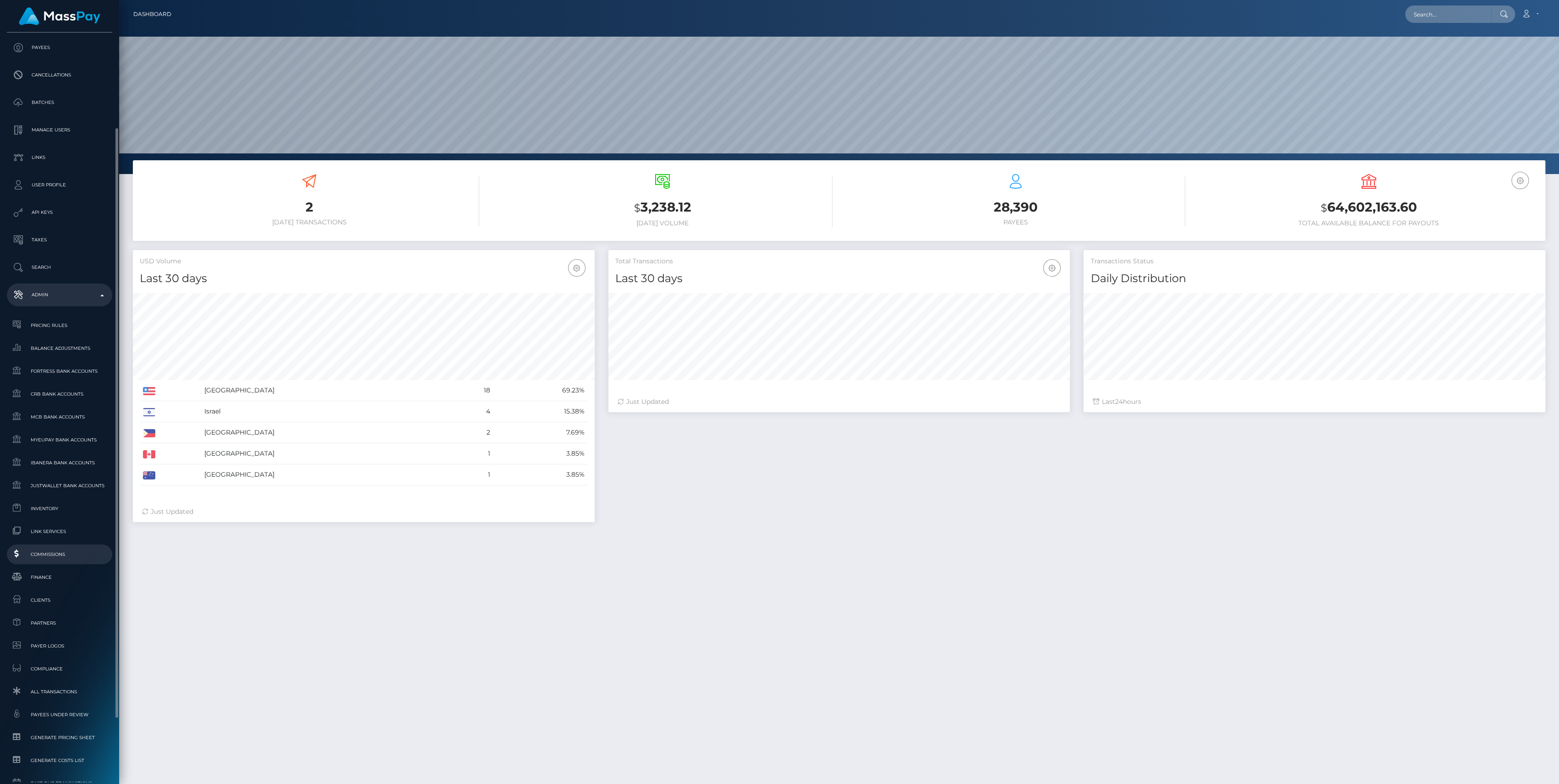
click at [44, 561] on link "Commissions" at bounding box center [59, 554] width 105 height 20
click at [42, 576] on span "Finance" at bounding box center [59, 577] width 98 height 10
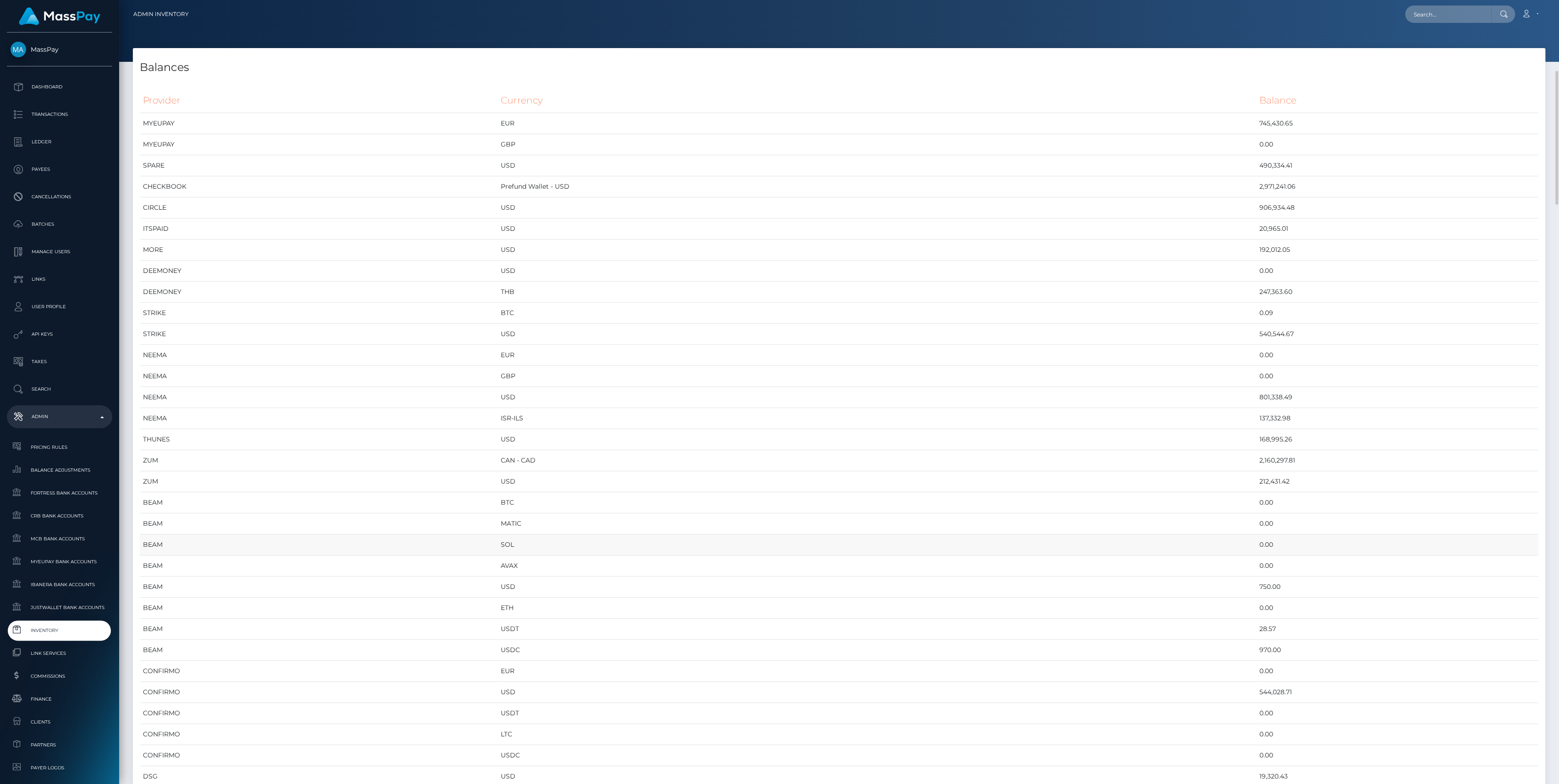
scroll to position [305, 0]
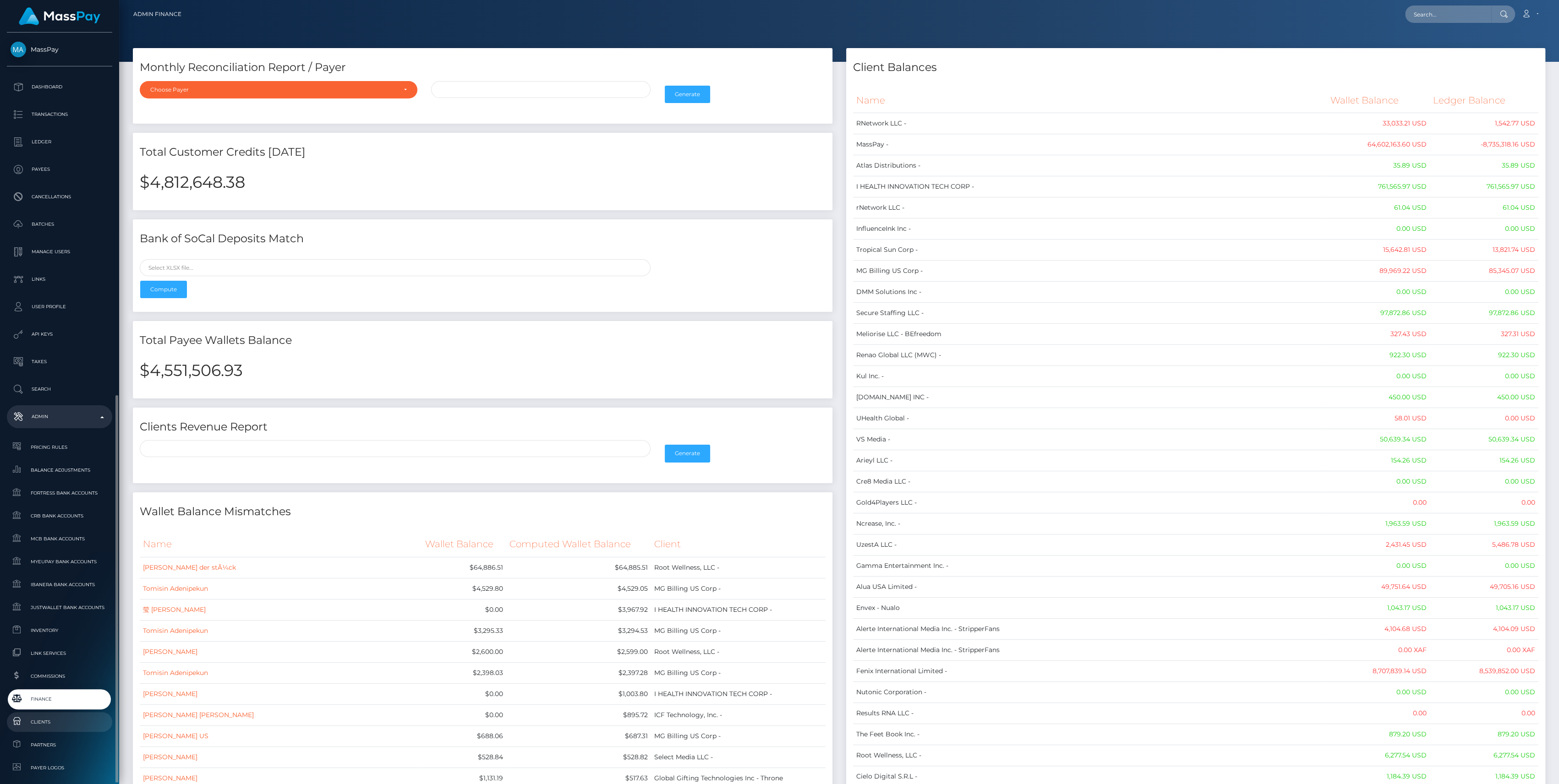
scroll to position [203, 0]
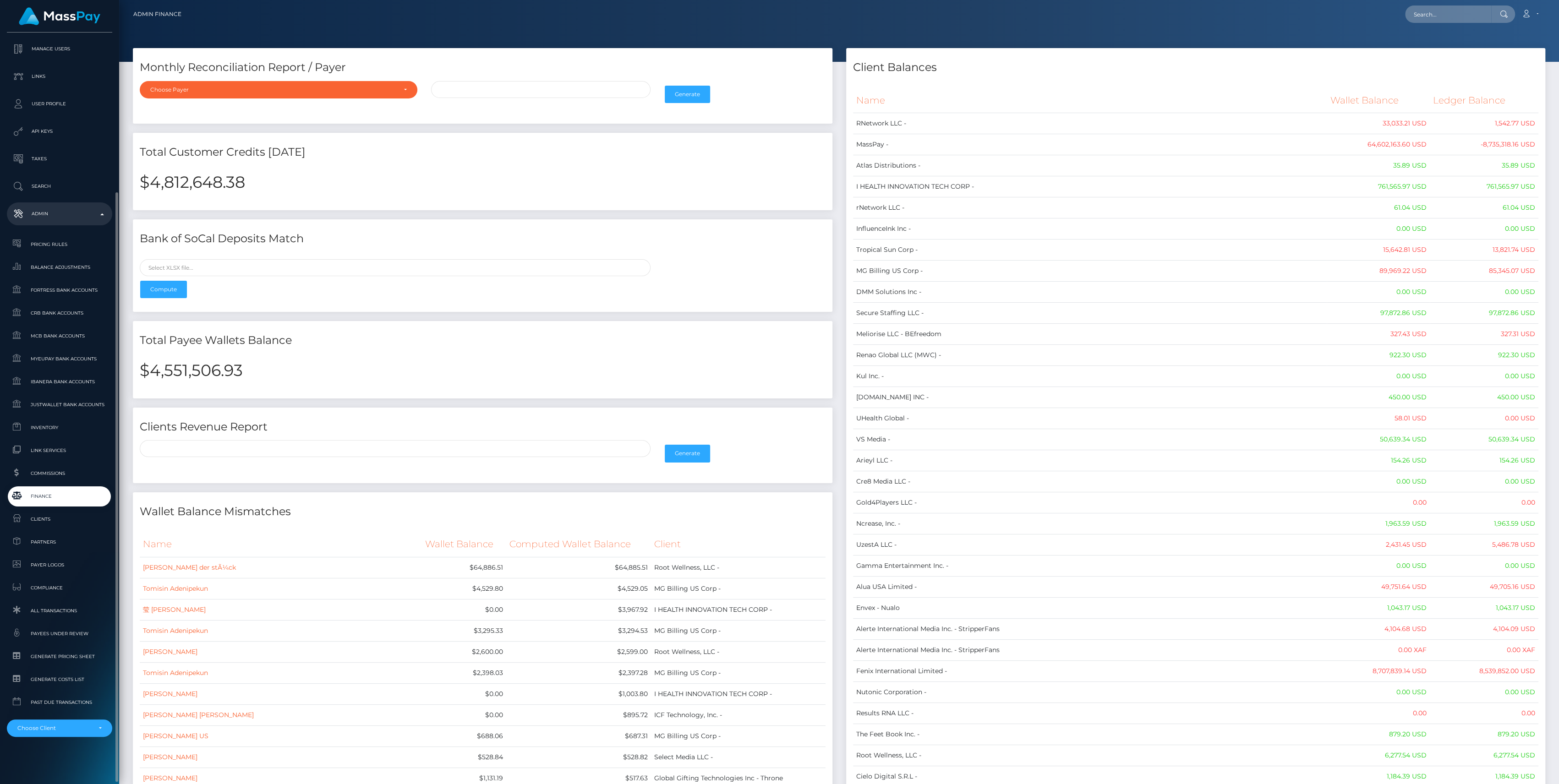
click at [36, 498] on span "Finance" at bounding box center [59, 495] width 98 height 10
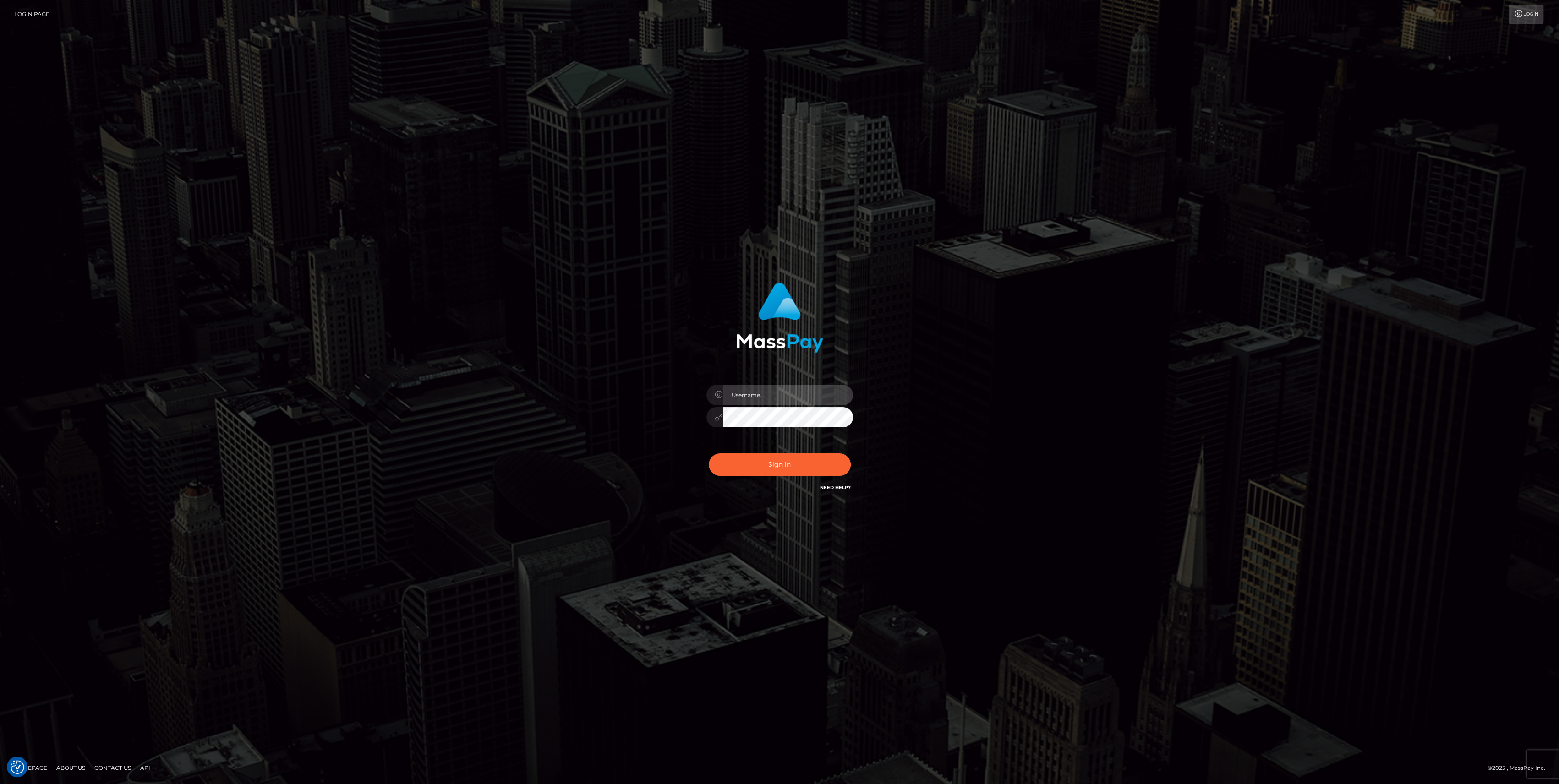
type input "bengreen"
click at [804, 472] on button "Sign in" at bounding box center [780, 464] width 142 height 22
type input "bengreen"
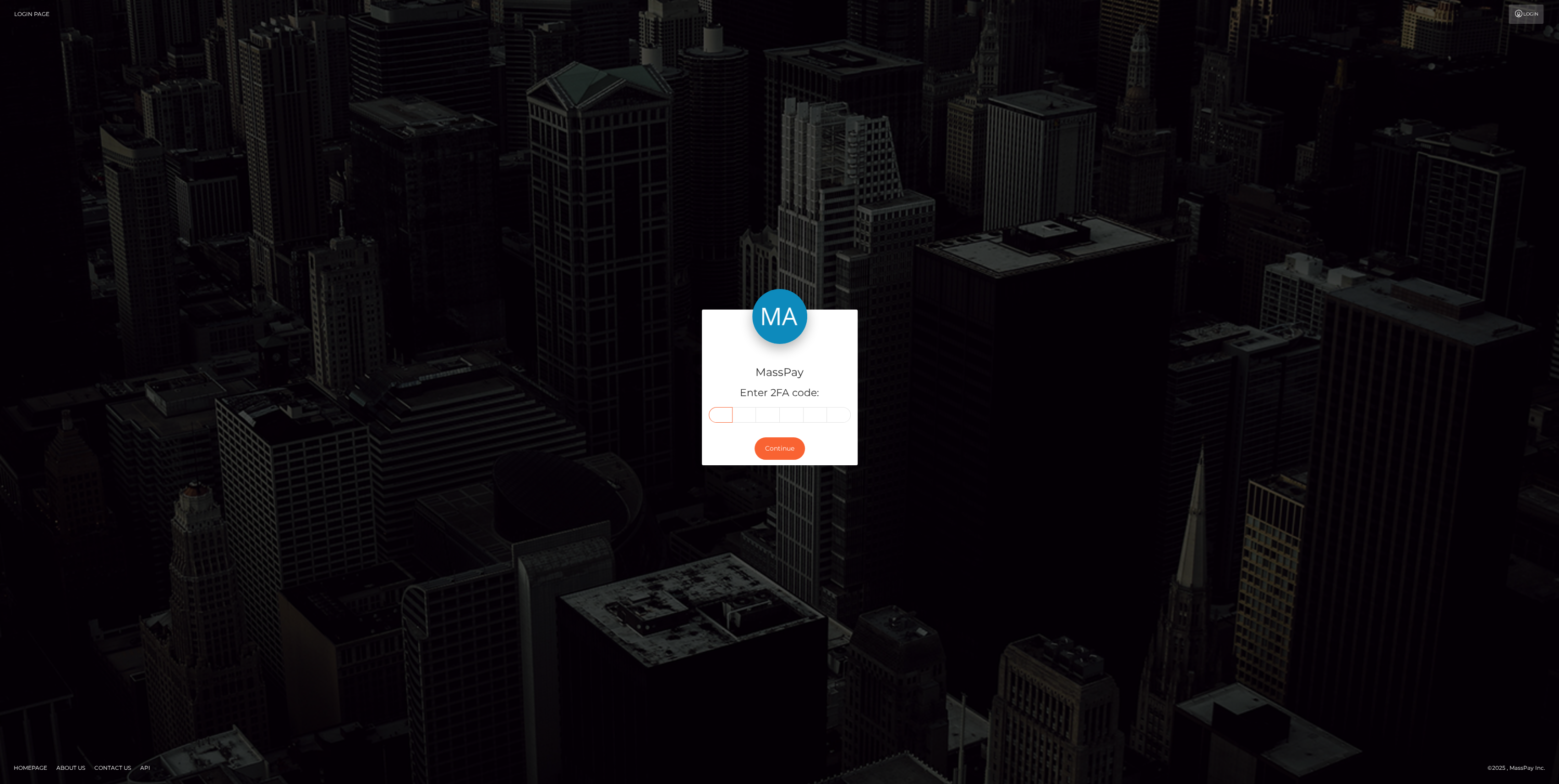
paste input "0"
type input "0"
type input "1"
type input "9"
type input "2"
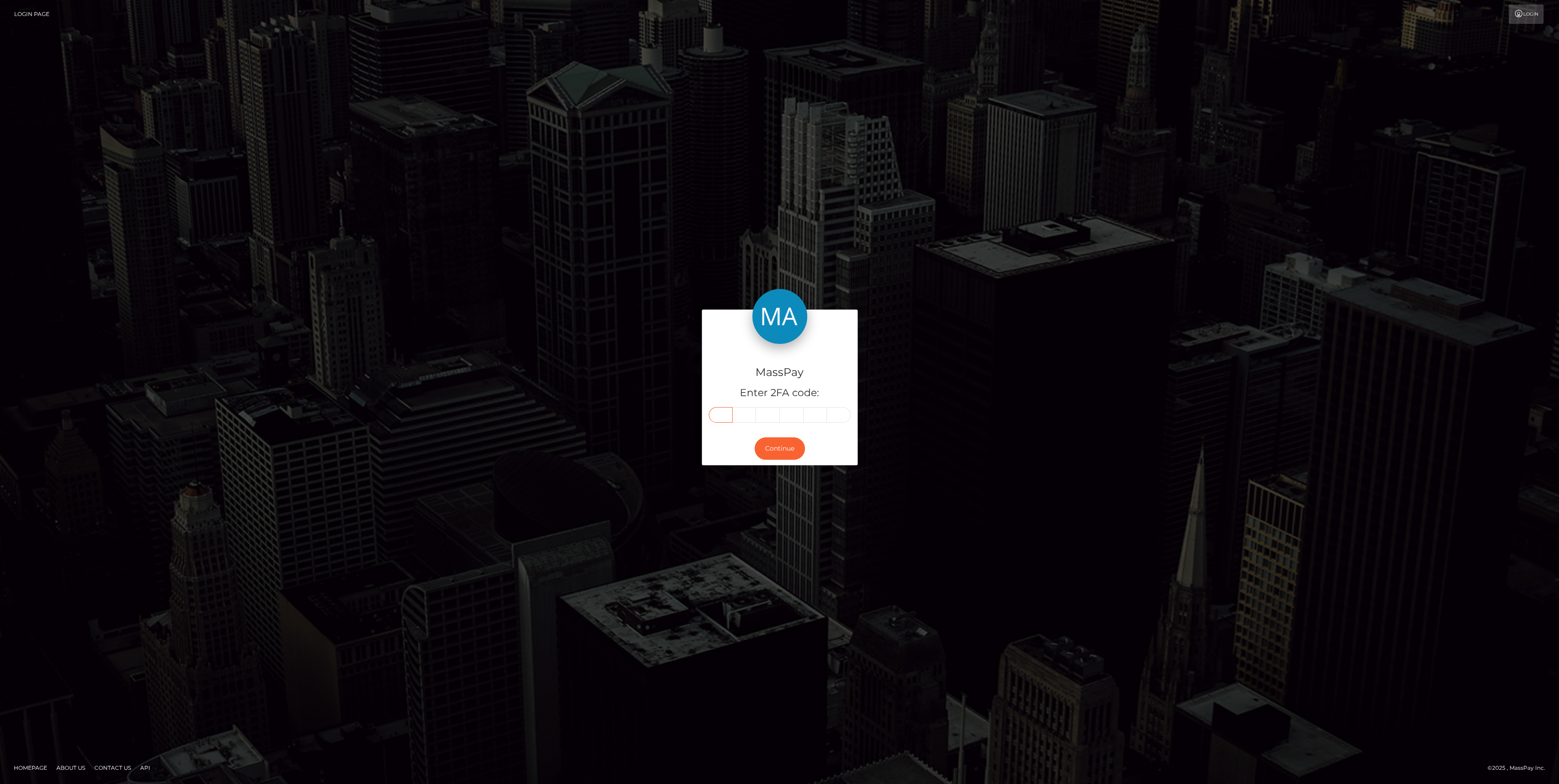
type input "9"
click at [790, 451] on button "Continue" at bounding box center [780, 448] width 50 height 22
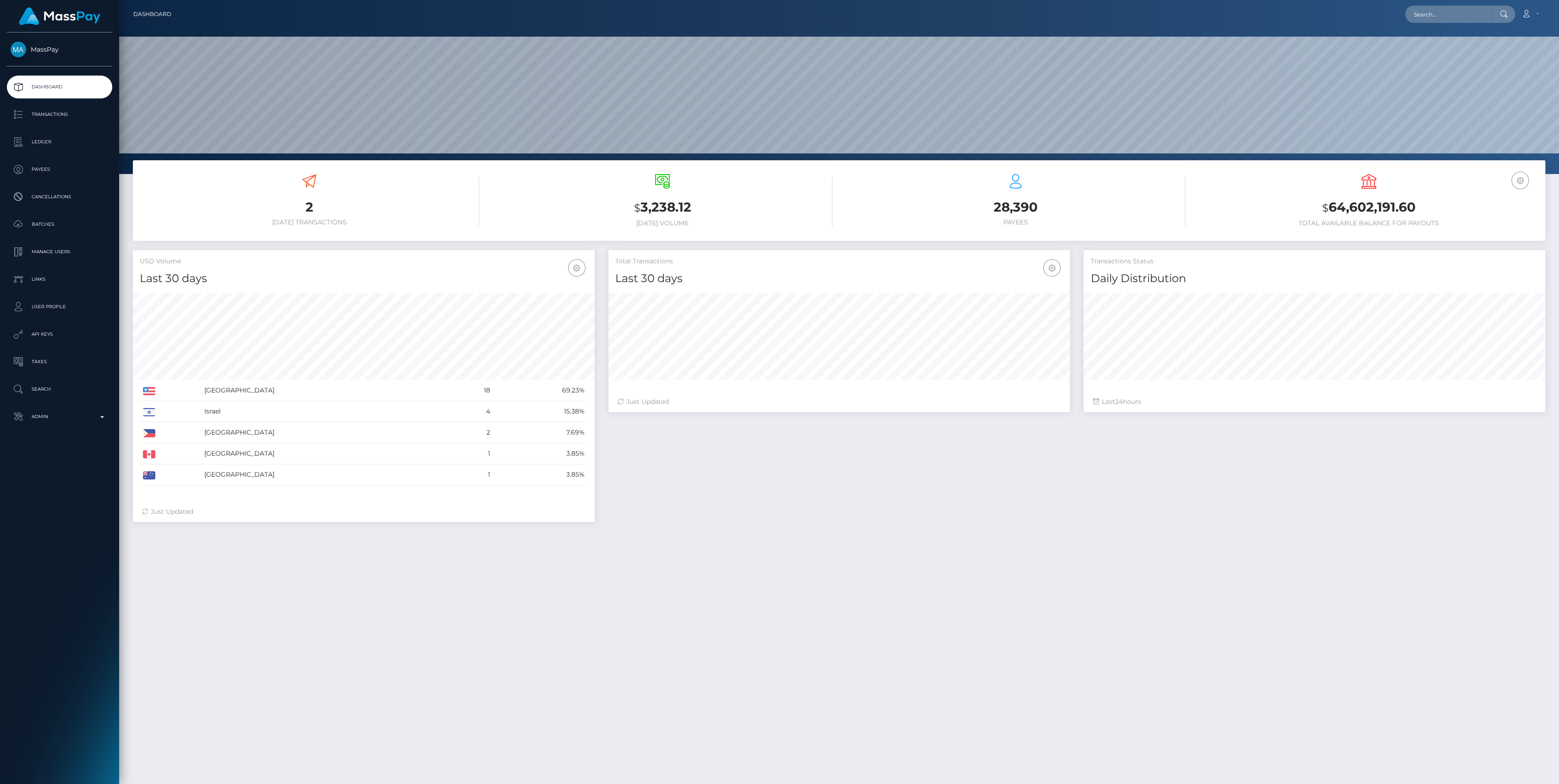
scroll to position [162, 462]
click at [50, 420] on p "Admin" at bounding box center [59, 416] width 98 height 14
click at [59, 700] on span "Finance" at bounding box center [59, 699] width 98 height 10
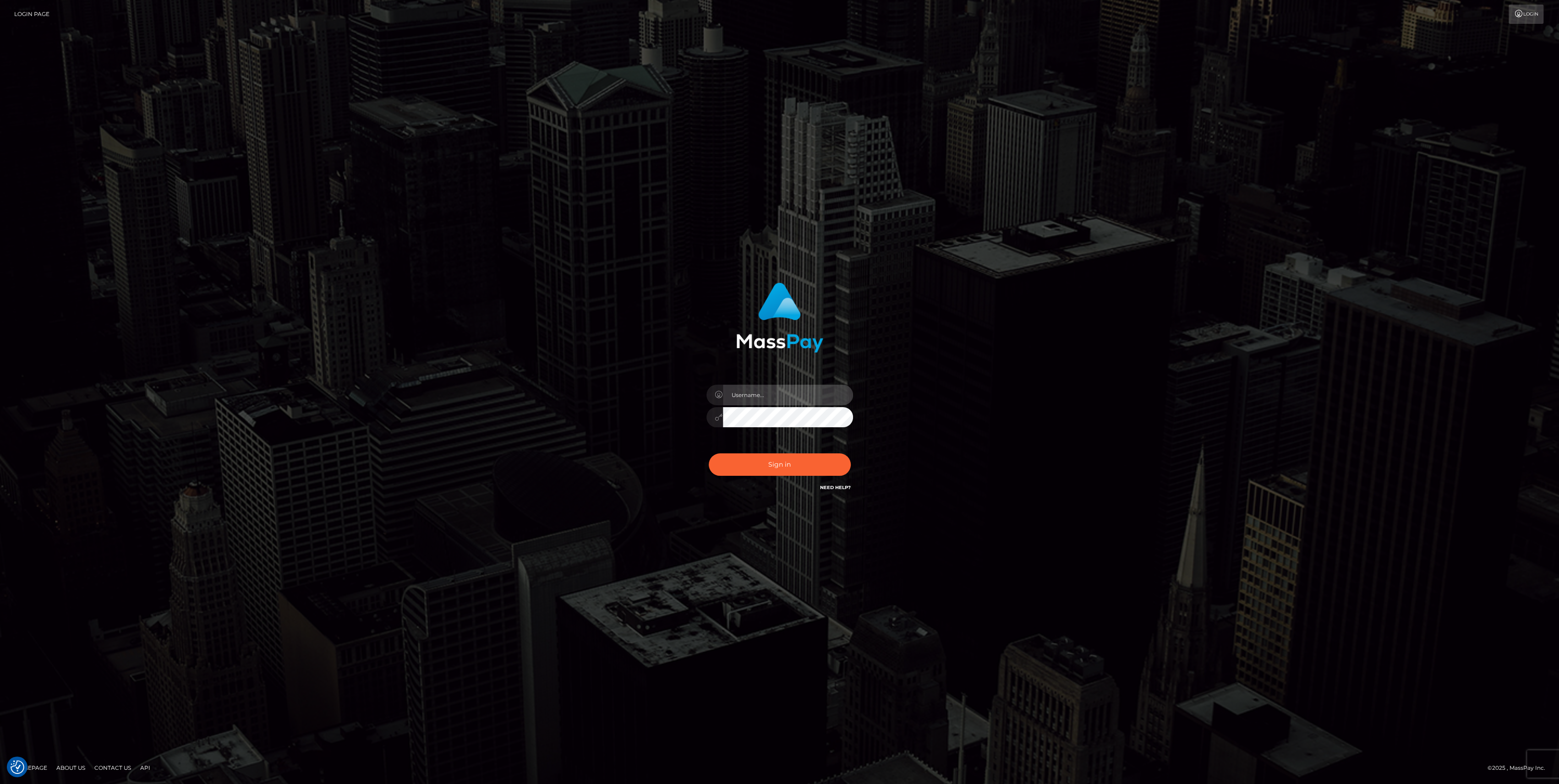
type input "bengreen"
